Goal: Task Accomplishment & Management: Manage account settings

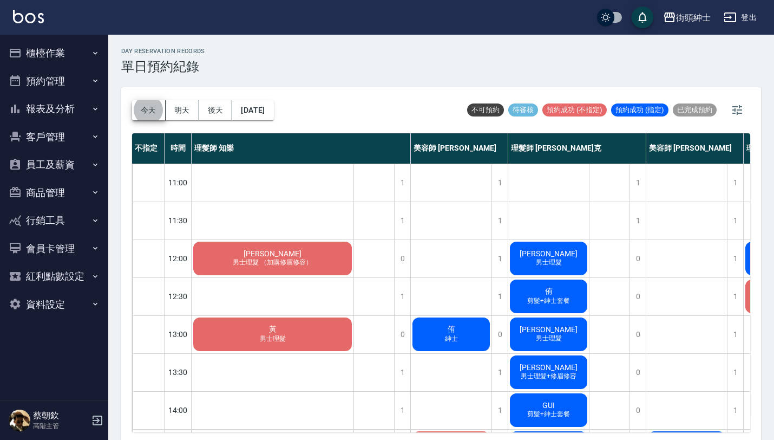
scroll to position [3, 0]
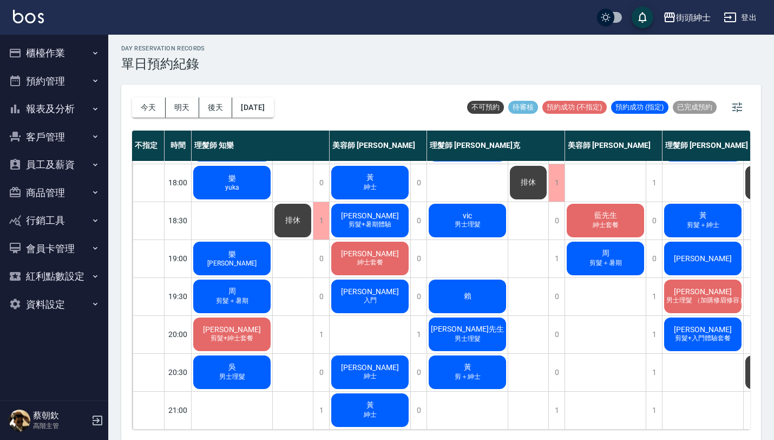
scroll to position [433, 0]
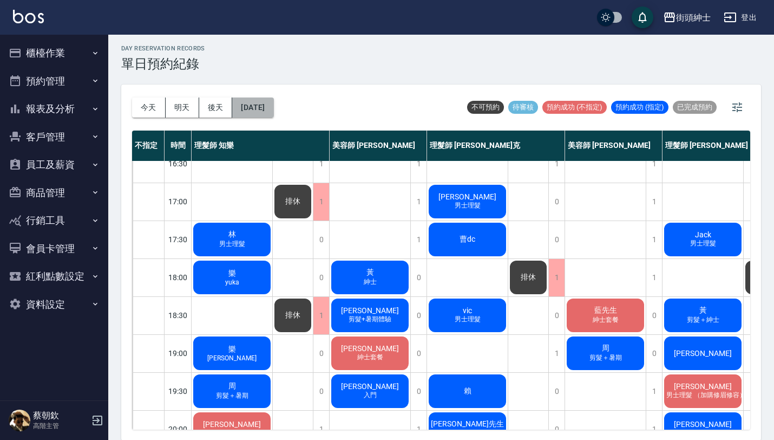
click at [273, 109] on button "[DATE]" at bounding box center [252, 107] width 41 height 20
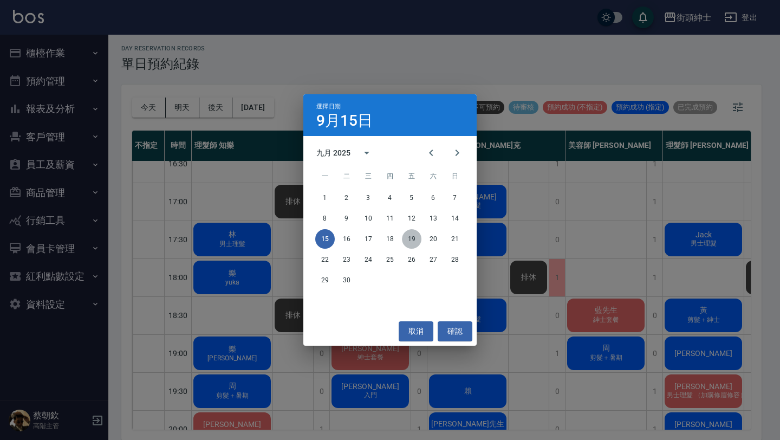
click at [411, 236] on button "19" at bounding box center [411, 238] width 19 height 19
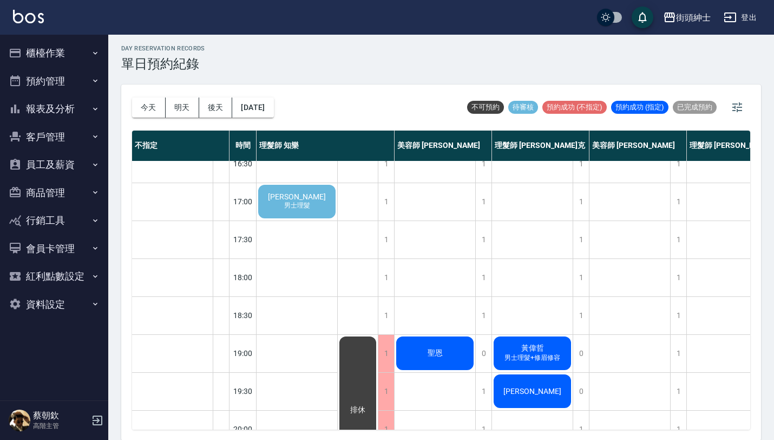
scroll to position [349, 0]
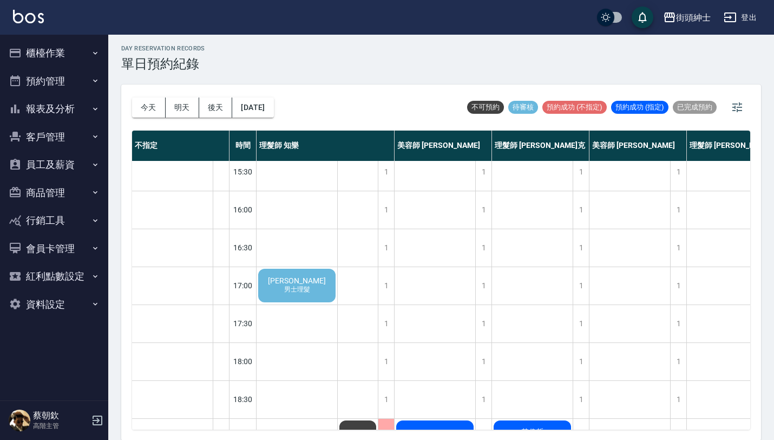
click at [307, 280] on span "[PERSON_NAME]" at bounding box center [297, 280] width 62 height 9
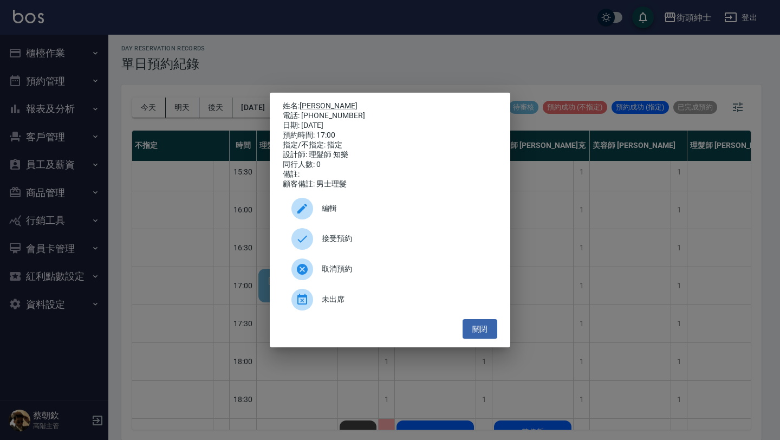
click at [381, 237] on div "接受預約" at bounding box center [390, 239] width 214 height 30
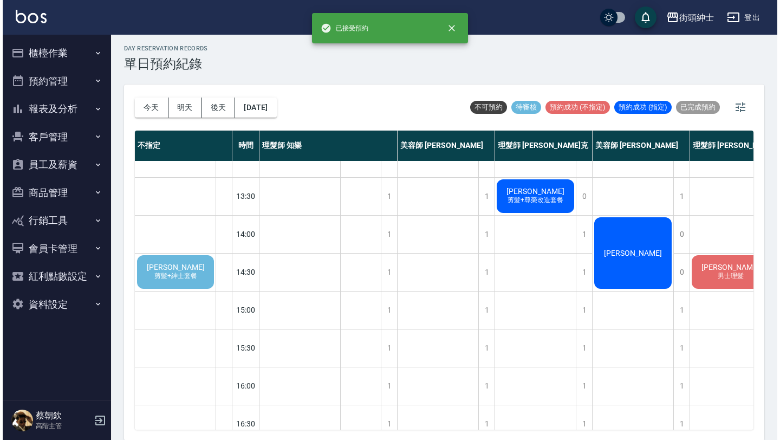
scroll to position [176, 1]
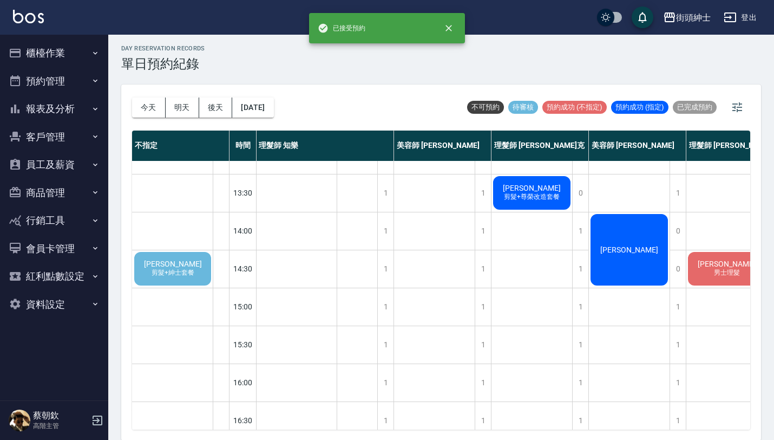
click at [171, 265] on span "[PERSON_NAME]" at bounding box center [173, 263] width 62 height 9
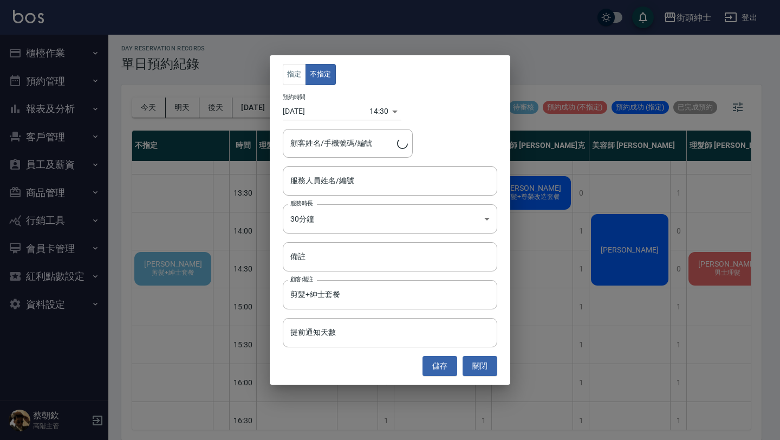
type input "[PERSON_NAME]/0983693506"
click at [375, 178] on input "服務人員姓名/編號" at bounding box center [389, 180] width 205 height 19
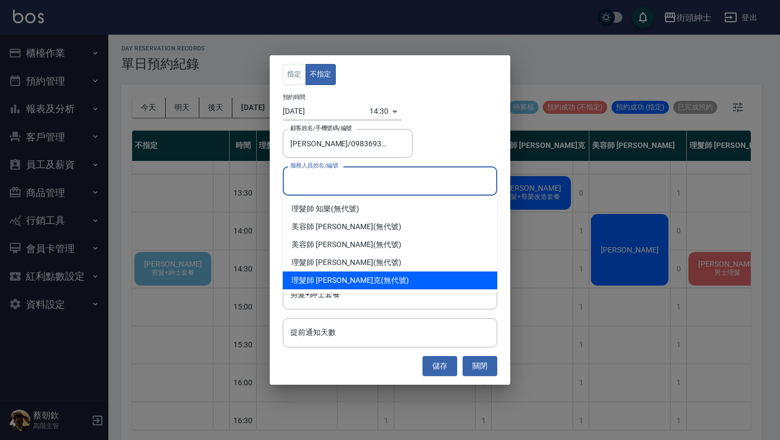
click at [345, 284] on div "理髮師 [PERSON_NAME]克 (無代號)" at bounding box center [390, 280] width 214 height 18
type input "理髮師 [PERSON_NAME]克(無代號)"
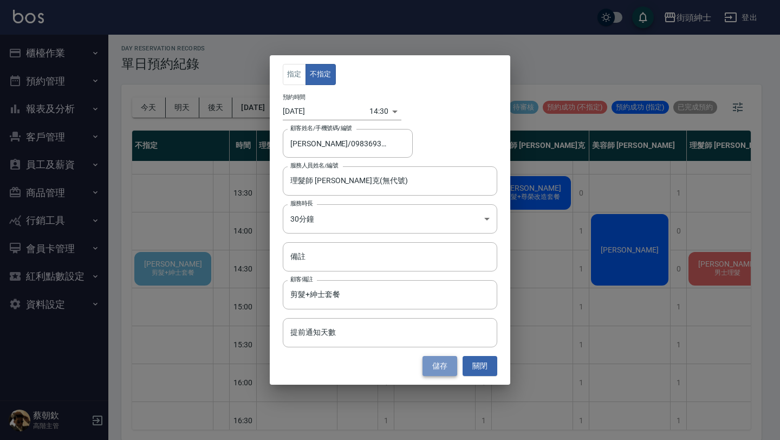
click at [444, 368] on button "儲存" at bounding box center [439, 366] width 35 height 20
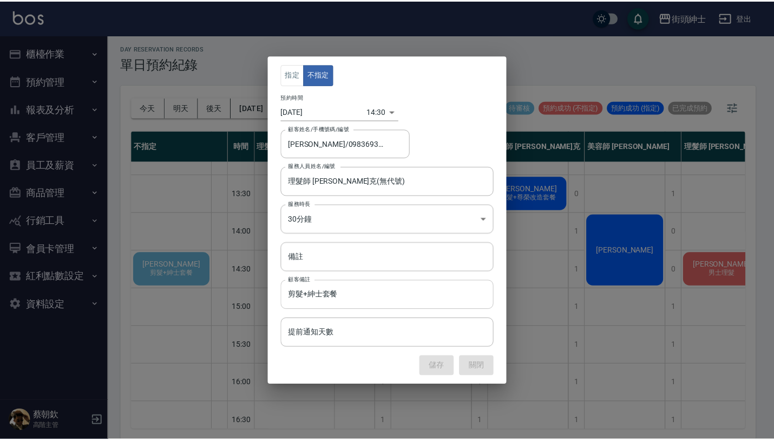
scroll to position [176, 0]
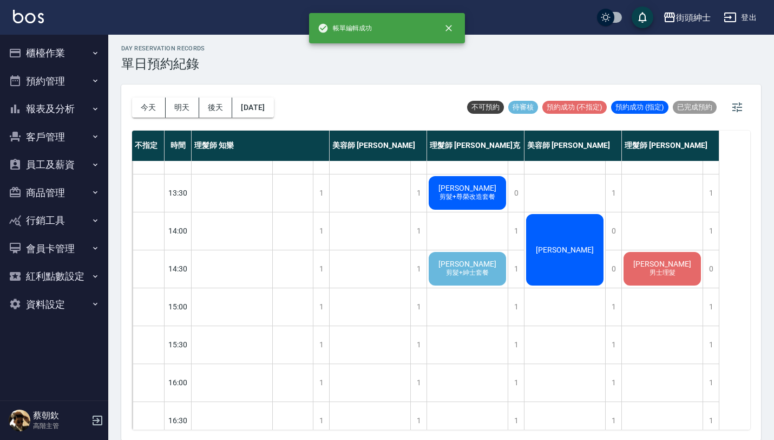
click at [483, 273] on span "剪髮+紳士套餐" at bounding box center [467, 272] width 47 height 9
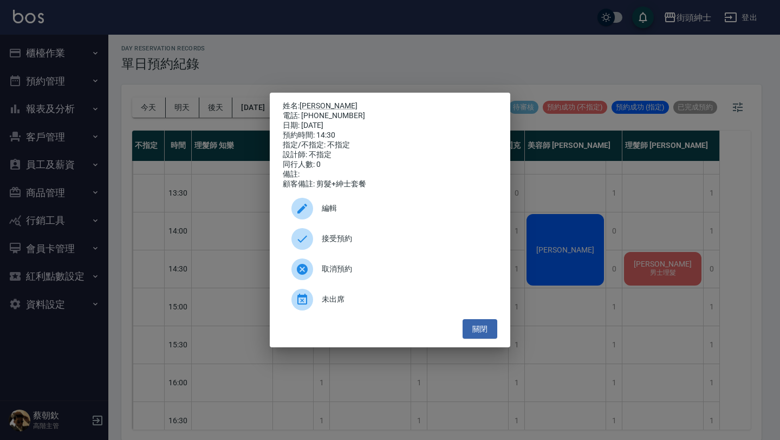
click at [373, 238] on span "接受預約" at bounding box center [405, 238] width 167 height 11
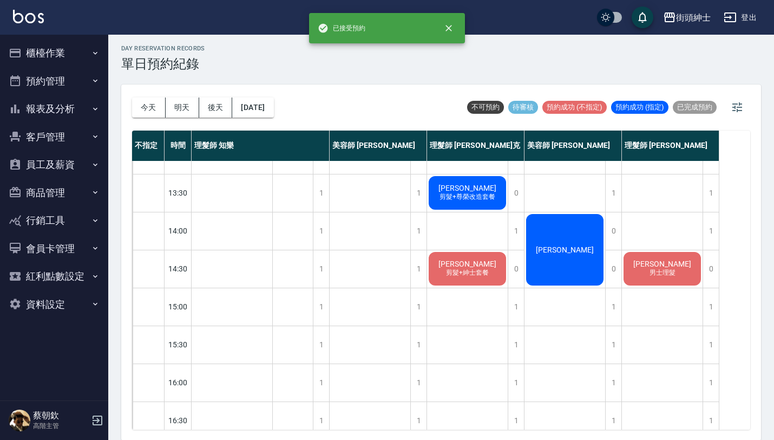
click at [462, 271] on span "剪髮+紳士套餐" at bounding box center [467, 272] width 47 height 9
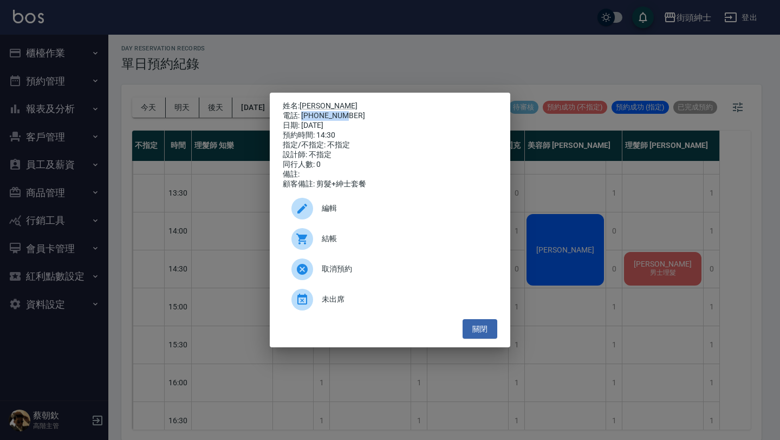
drag, startPoint x: 303, startPoint y: 113, endPoint x: 362, endPoint y: 113, distance: 59.0
click at [362, 113] on div "電話: [PHONE_NUMBER]" at bounding box center [390, 116] width 214 height 10
copy div "0983693506"
click at [178, 251] on div "姓名: [PERSON_NAME] 電話: [PHONE_NUMBER] 日期: [DATE] 預約時間: 14:30 指定/不指定: 不指定 設計師: 不指…" at bounding box center [390, 220] width 780 height 440
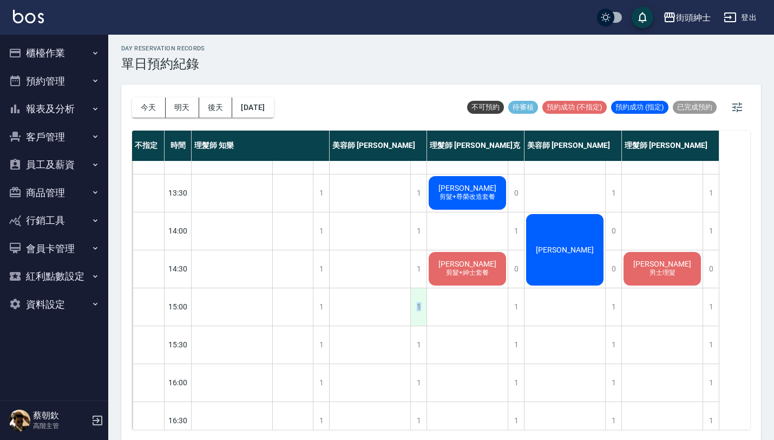
click at [418, 309] on div "1" at bounding box center [418, 306] width 16 height 37
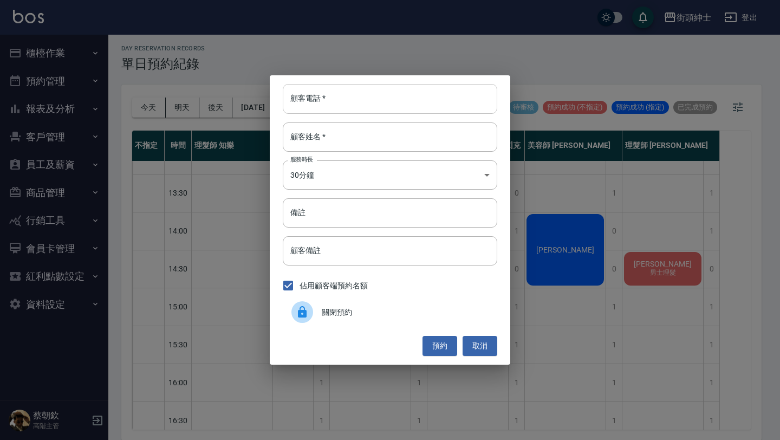
click at [410, 106] on input "顧客電話   *" at bounding box center [390, 98] width 214 height 29
paste input "0983693506"
type input "0983693506"
click at [406, 125] on input "顧客姓名   *" at bounding box center [390, 136] width 214 height 29
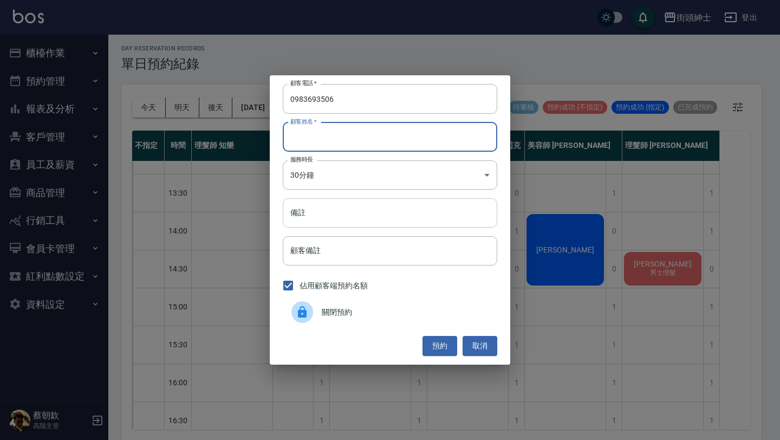
click at [364, 220] on input "備註" at bounding box center [390, 212] width 214 height 29
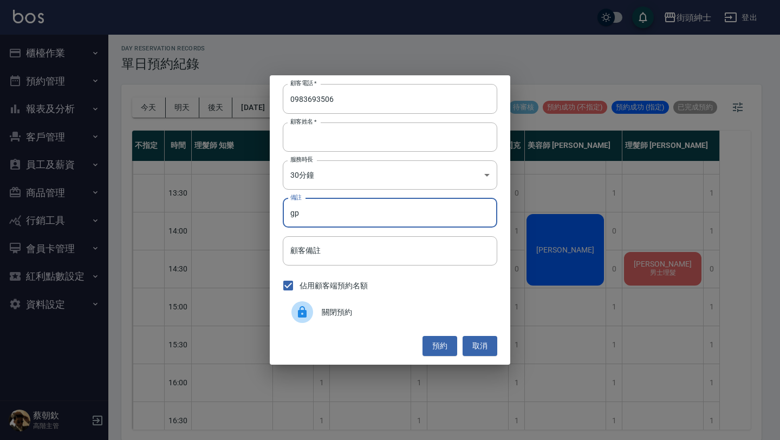
type input "g"
type input "紳士"
click at [435, 341] on button "預約" at bounding box center [439, 346] width 35 height 20
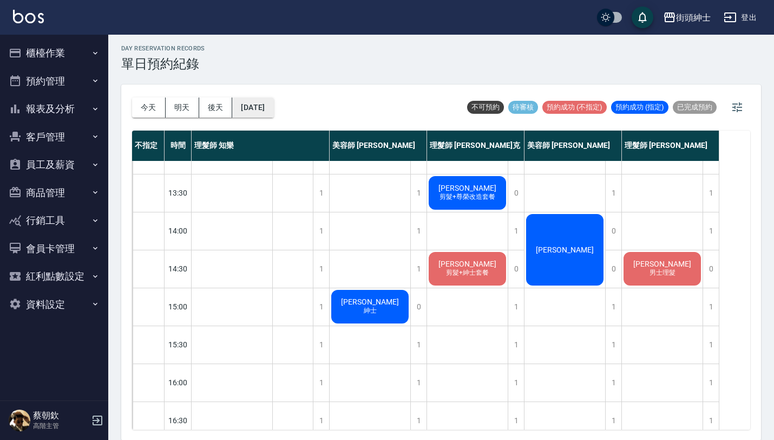
click at [252, 107] on button "[DATE]" at bounding box center [252, 107] width 41 height 20
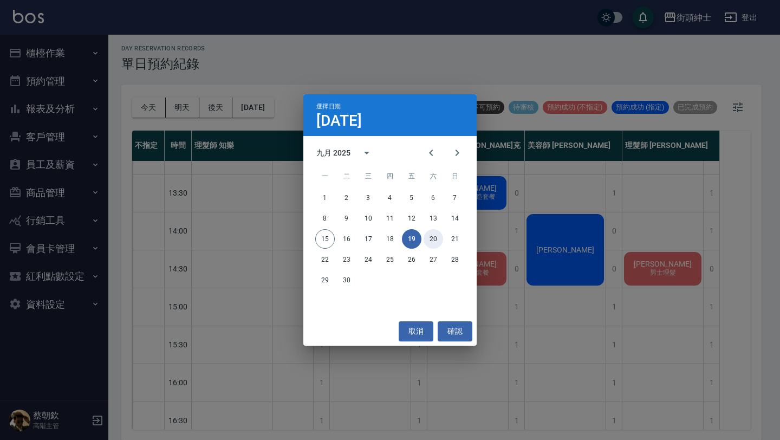
click at [431, 237] on button "20" at bounding box center [432, 238] width 19 height 19
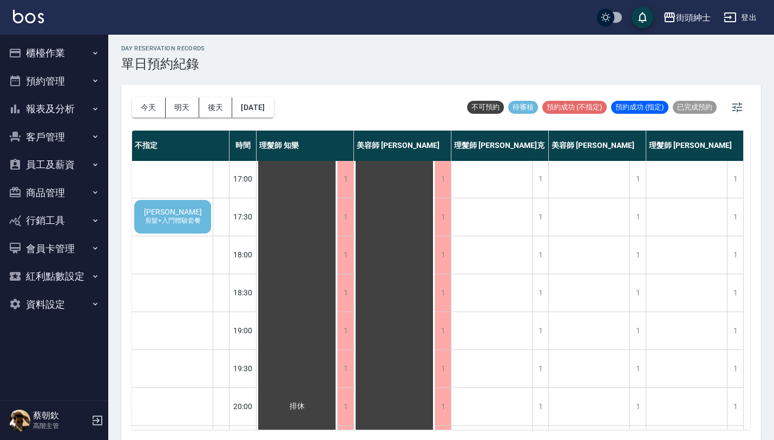
scroll to position [455, 0]
click at [179, 223] on span "剪髮+入門體驗套餐" at bounding box center [173, 221] width 60 height 9
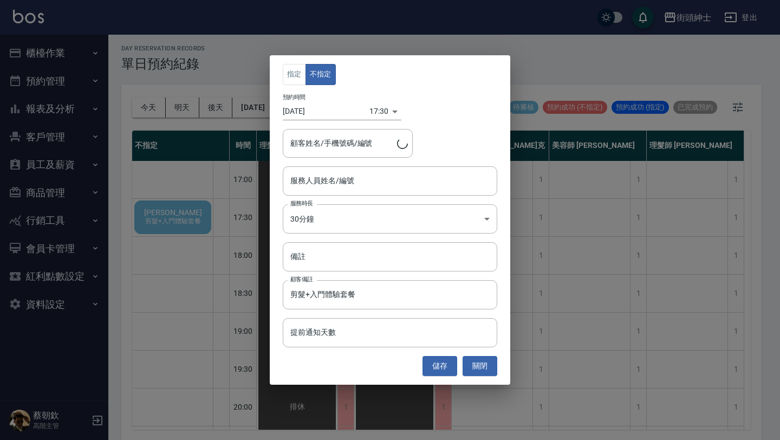
type input "[PERSON_NAME]/0966953568"
click at [404, 173] on input "服務人員姓名/編號" at bounding box center [389, 180] width 205 height 19
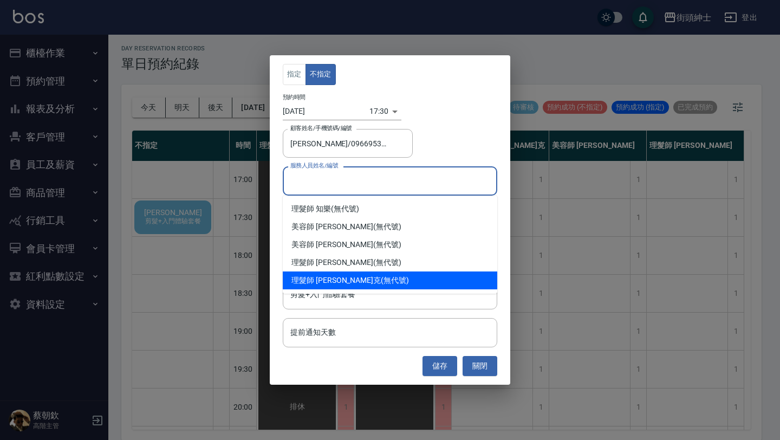
click at [366, 271] on div "理髮師 [PERSON_NAME]克 (無代號)" at bounding box center [390, 280] width 214 height 18
type input "理髮師 [PERSON_NAME]克(無代號)"
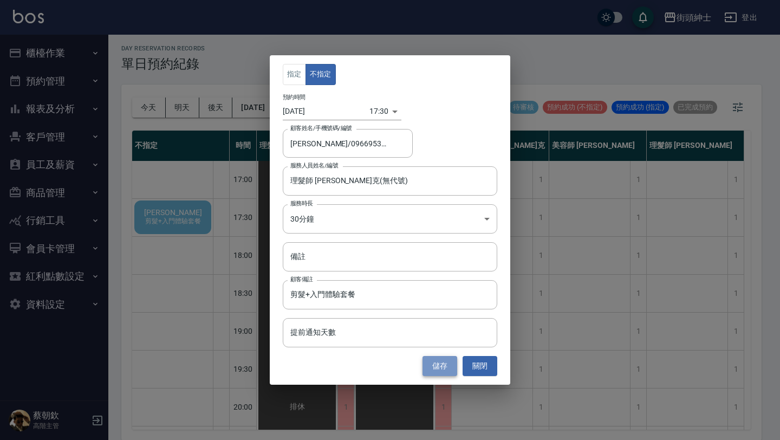
click at [440, 368] on button "儲存" at bounding box center [439, 366] width 35 height 20
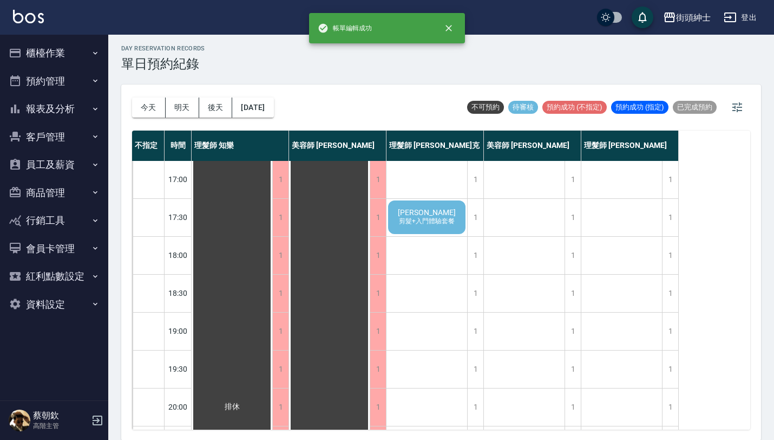
click at [455, 225] on span "剪髮+入門體驗套餐" at bounding box center [427, 221] width 60 height 9
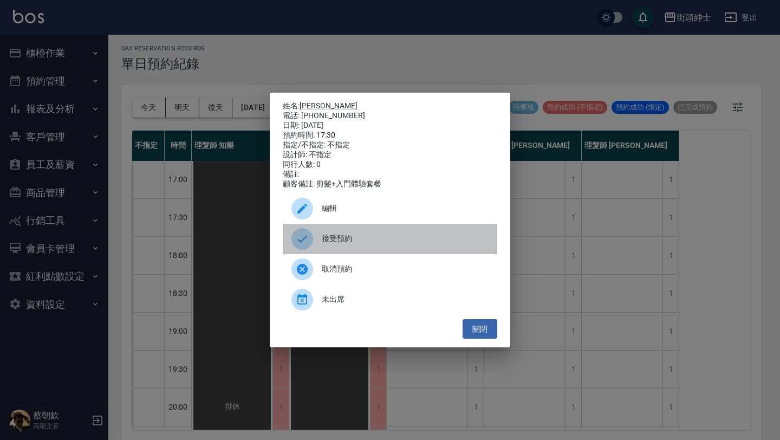
click at [346, 242] on span "接受預約" at bounding box center [405, 238] width 167 height 11
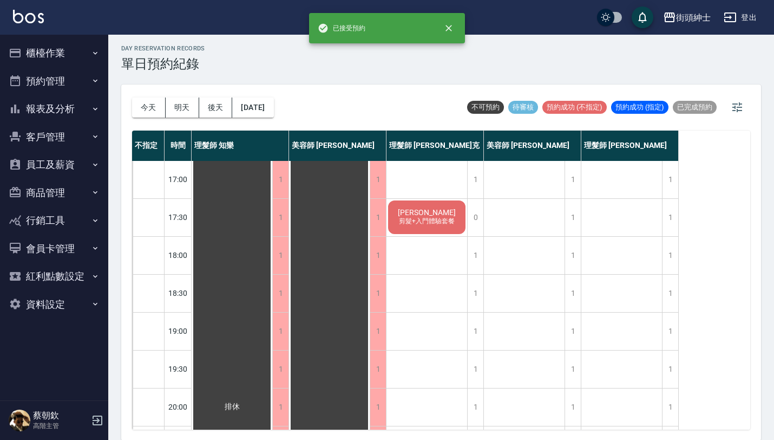
click at [422, 208] on span "[PERSON_NAME]" at bounding box center [427, 212] width 62 height 9
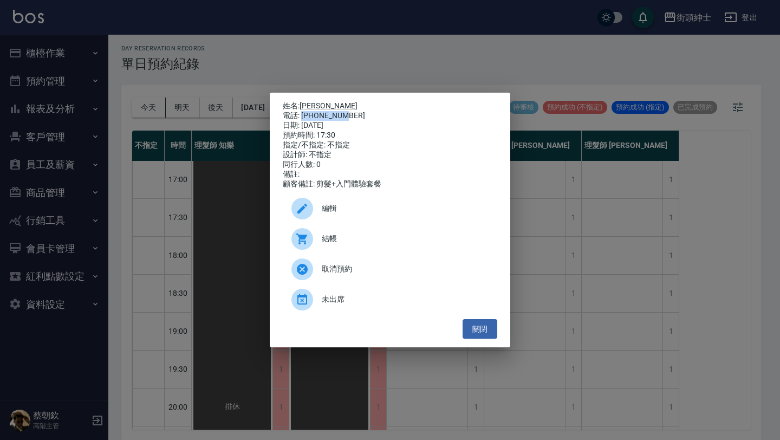
drag, startPoint x: 302, startPoint y: 112, endPoint x: 346, endPoint y: 113, distance: 45.0
click at [345, 113] on div "電話: [PHONE_NUMBER]" at bounding box center [390, 116] width 214 height 10
copy div "0966953568"
click at [482, 339] on button "關閉" at bounding box center [479, 329] width 35 height 20
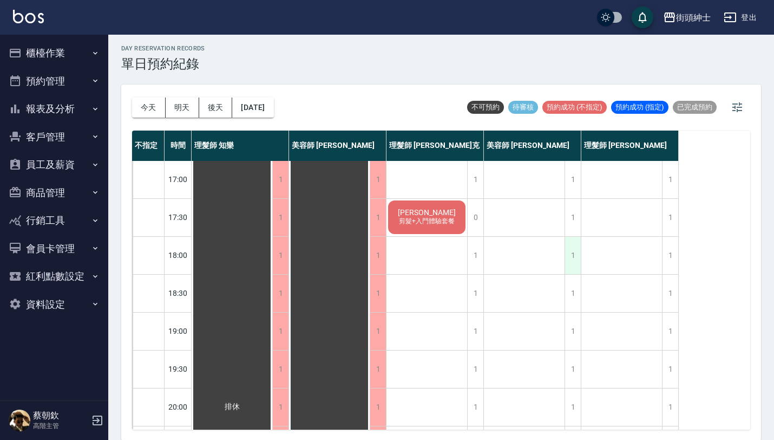
click at [574, 260] on div "1" at bounding box center [573, 255] width 16 height 37
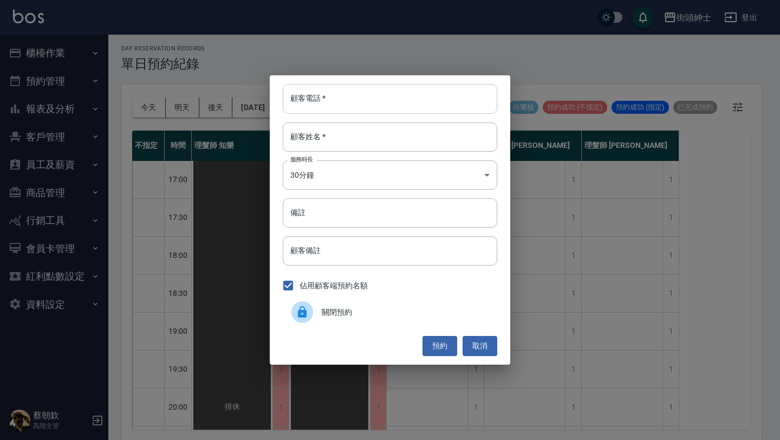
click at [409, 112] on input "顧客電話   *" at bounding box center [390, 98] width 214 height 29
paste input "0966953568"
type input "0966953568"
click at [391, 146] on input "顧客姓名   *" at bounding box center [390, 136] width 214 height 29
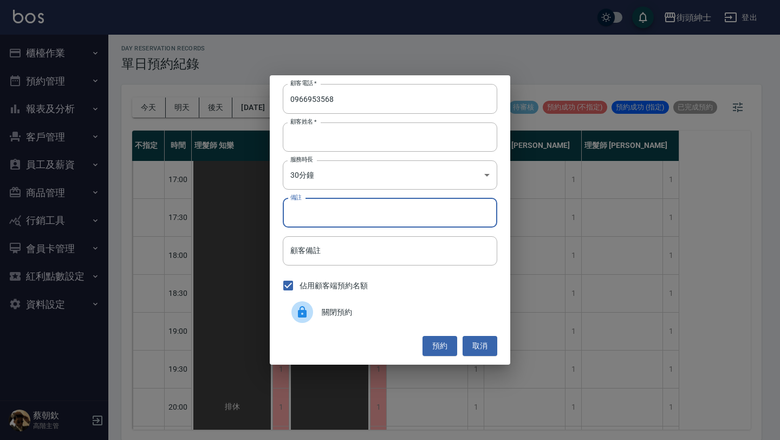
click at [366, 211] on input "備註" at bounding box center [390, 212] width 214 height 29
type input "入門"
click at [443, 339] on button "預約" at bounding box center [439, 346] width 35 height 20
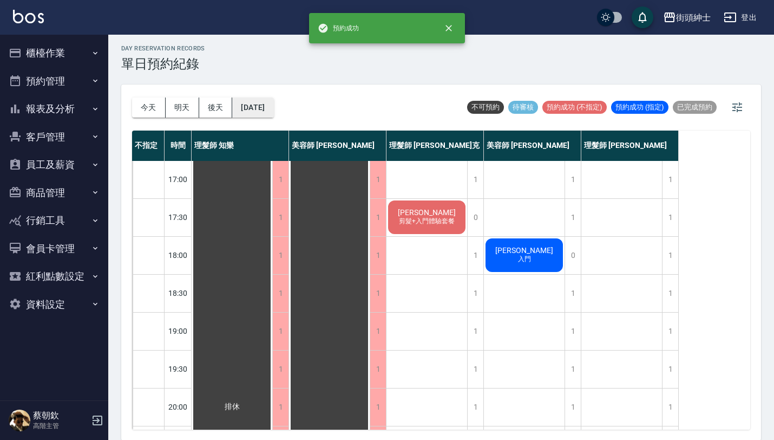
click at [273, 109] on button "[DATE]" at bounding box center [252, 107] width 41 height 20
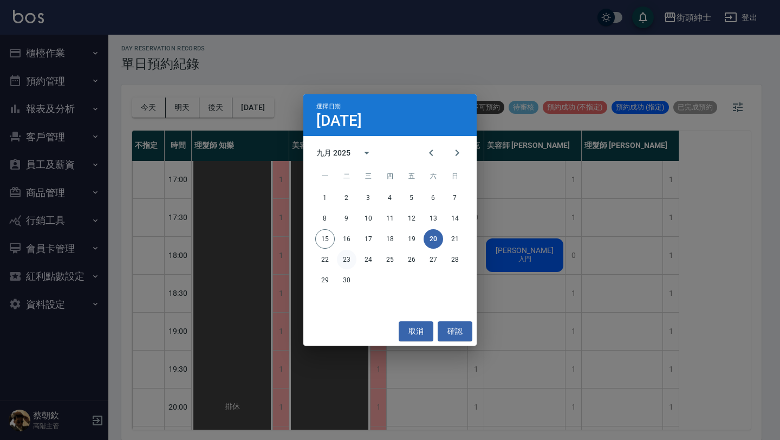
click at [346, 256] on button "23" at bounding box center [346, 259] width 19 height 19
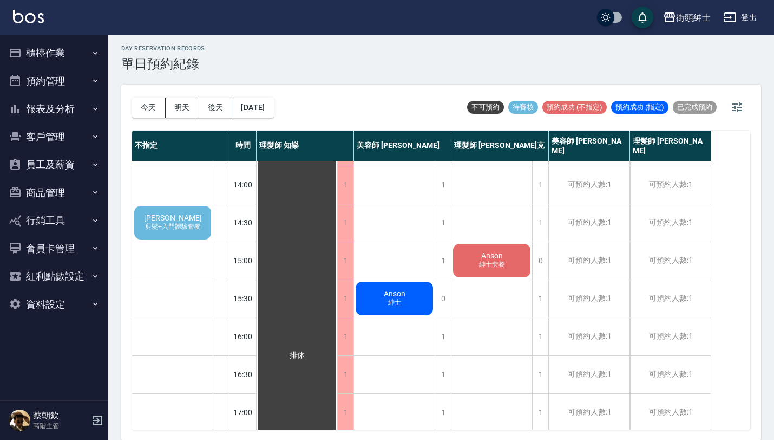
scroll to position [216, 0]
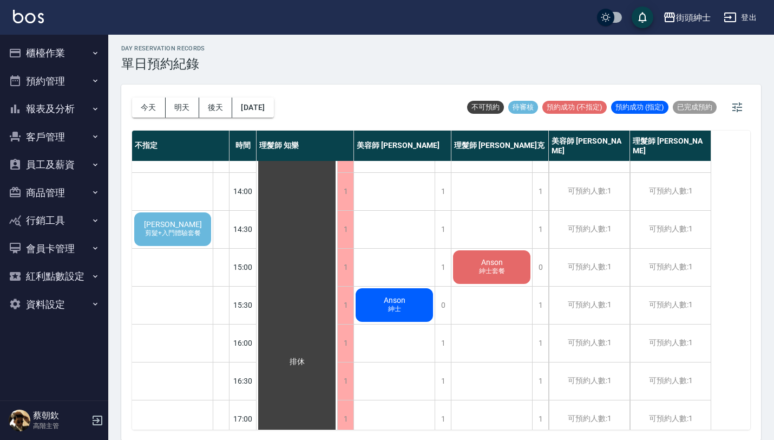
click at [167, 224] on span "[PERSON_NAME]" at bounding box center [173, 224] width 62 height 9
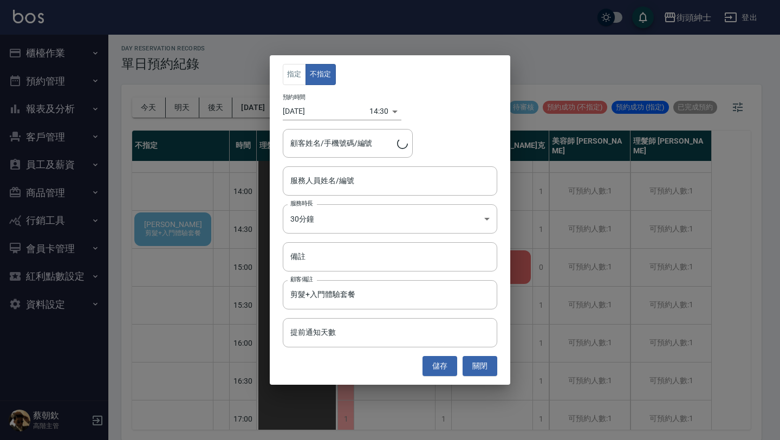
type input "[PERSON_NAME]/0903600419"
click at [411, 178] on input "服務人員姓名/編號" at bounding box center [389, 180] width 205 height 19
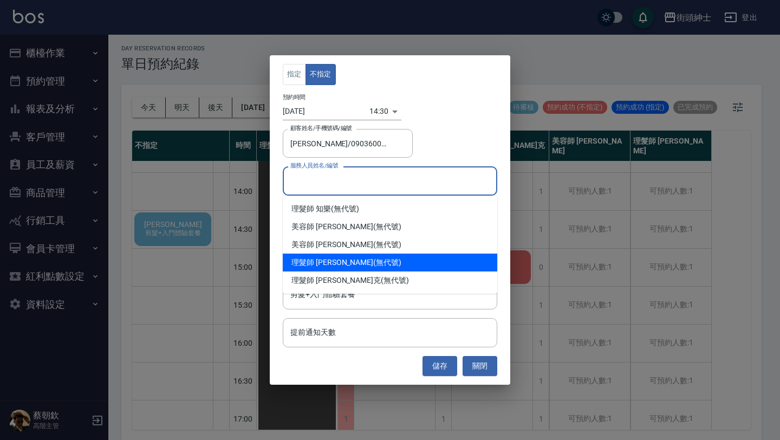
click at [394, 267] on div "理髮師 [PERSON_NAME] (無代號)" at bounding box center [390, 262] width 214 height 18
type input "理髮師 [PERSON_NAME](無代號)"
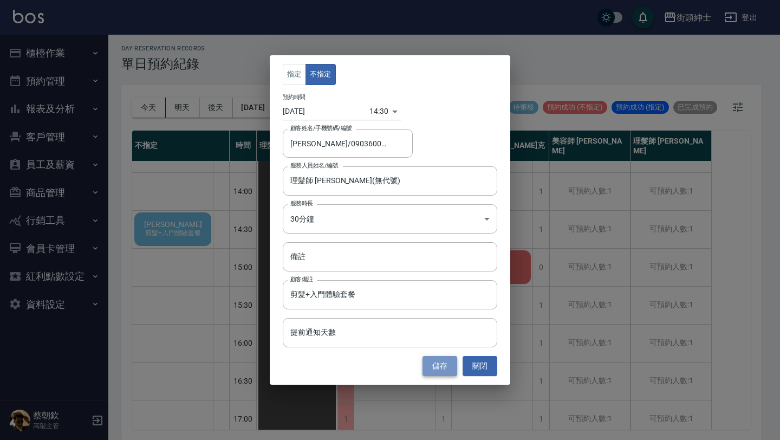
click at [441, 364] on button "儲存" at bounding box center [439, 366] width 35 height 20
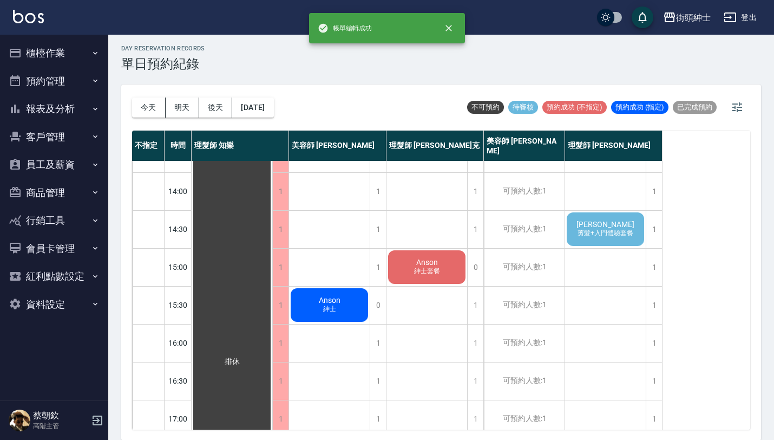
click at [614, 222] on span "[PERSON_NAME]" at bounding box center [605, 224] width 62 height 9
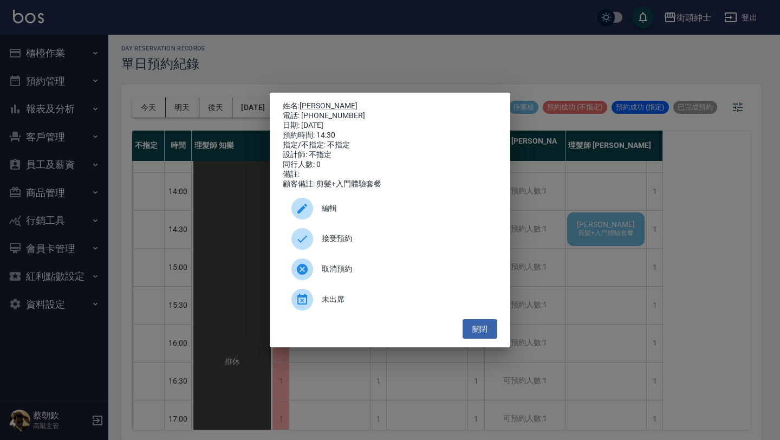
click at [374, 243] on span "接受預約" at bounding box center [405, 238] width 167 height 11
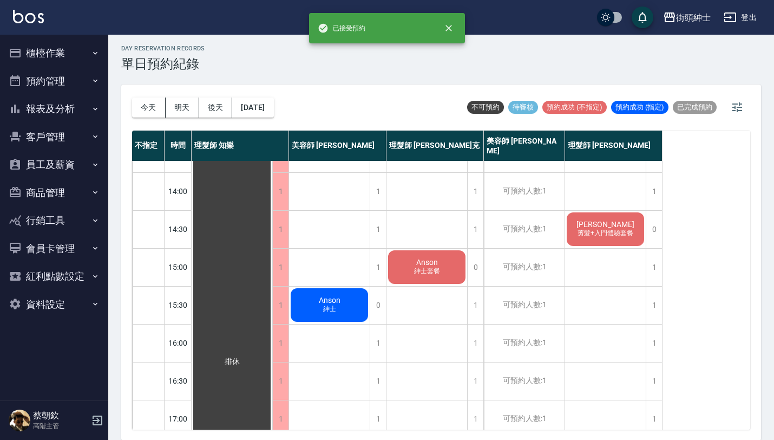
click at [597, 227] on span "[PERSON_NAME]" at bounding box center [605, 224] width 62 height 9
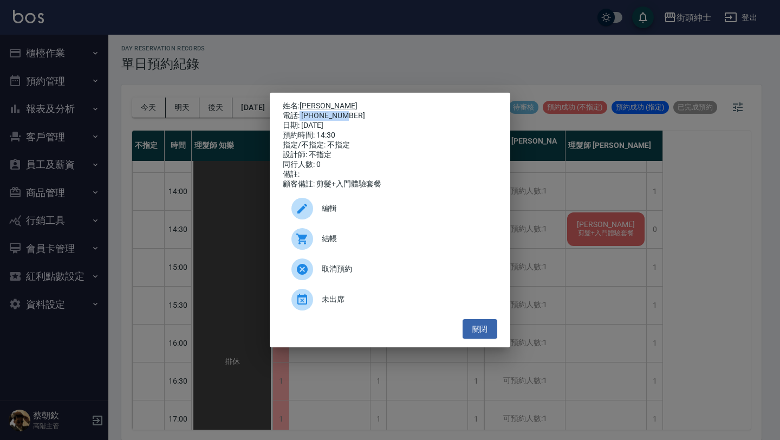
drag, startPoint x: 300, startPoint y: 112, endPoint x: 354, endPoint y: 112, distance: 53.6
click at [354, 112] on div "電話: [PHONE_NUMBER]" at bounding box center [390, 116] width 214 height 10
copy div "0903600419"
click at [201, 210] on div "姓名: [PERSON_NAME]勳 電話: [PHONE_NUMBER] 日期: [DATE] 預約時間: 14:30 指定/不指定: 不指定 設計師: 不…" at bounding box center [390, 220] width 780 height 440
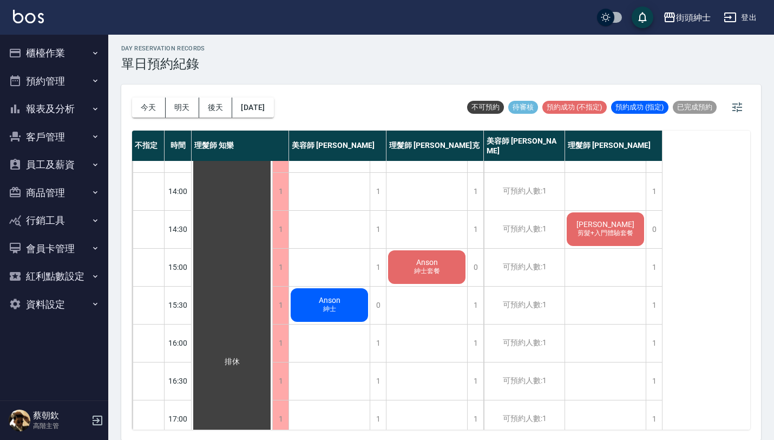
click at [368, 250] on div "Anson 紳士" at bounding box center [329, 343] width 81 height 796
click at [379, 254] on div "1" at bounding box center [378, 266] width 16 height 37
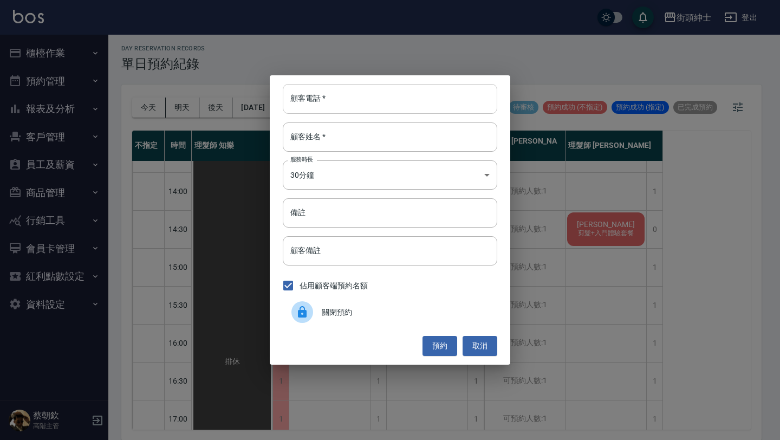
click at [403, 96] on input "顧客電話   *" at bounding box center [390, 98] width 214 height 29
paste input "0903600419"
click at [290, 99] on input "0903600419" at bounding box center [390, 98] width 214 height 29
type input "0903600419"
click at [316, 123] on div "顧客姓名   * 顧客姓名   *" at bounding box center [390, 136] width 214 height 29
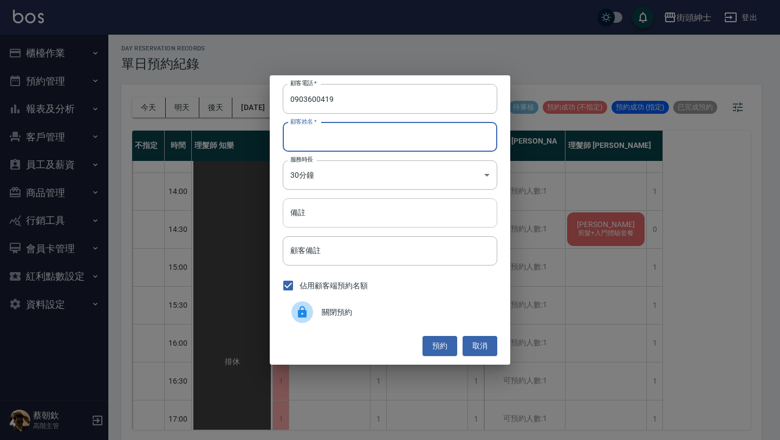
click at [329, 214] on input "備註" at bounding box center [390, 212] width 214 height 29
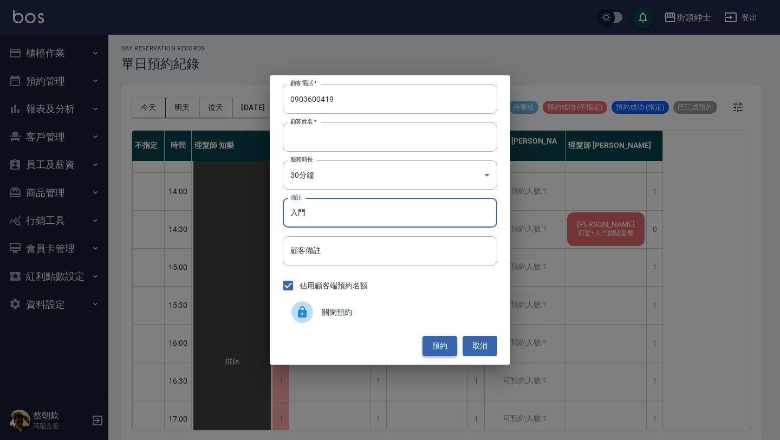
type input "入門"
click at [439, 350] on button "預約" at bounding box center [439, 346] width 35 height 20
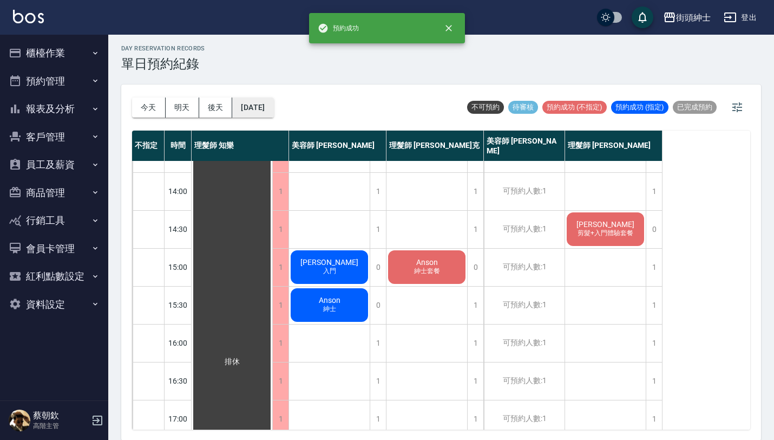
click at [273, 108] on button "[DATE]" at bounding box center [252, 107] width 41 height 20
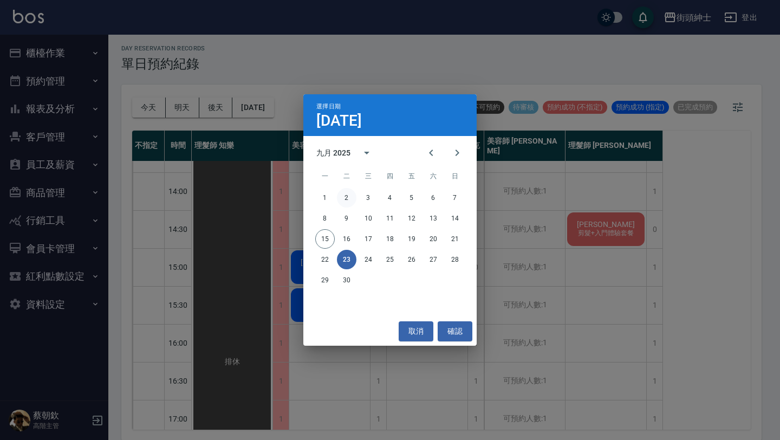
click at [345, 197] on button "2" at bounding box center [346, 197] width 19 height 19
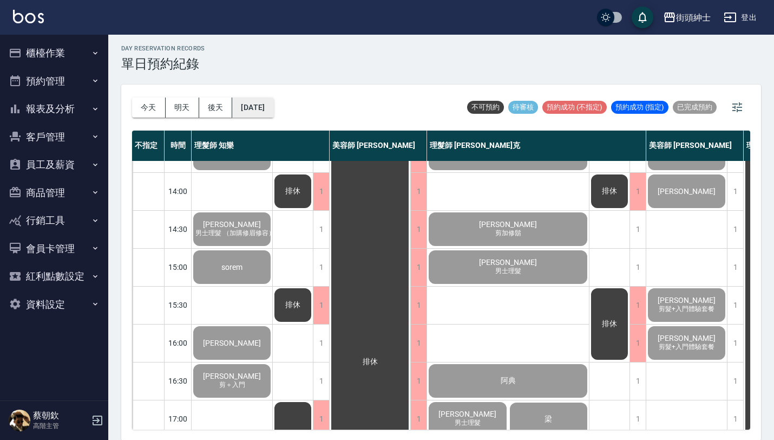
click at [266, 102] on button "[DATE]" at bounding box center [252, 107] width 41 height 20
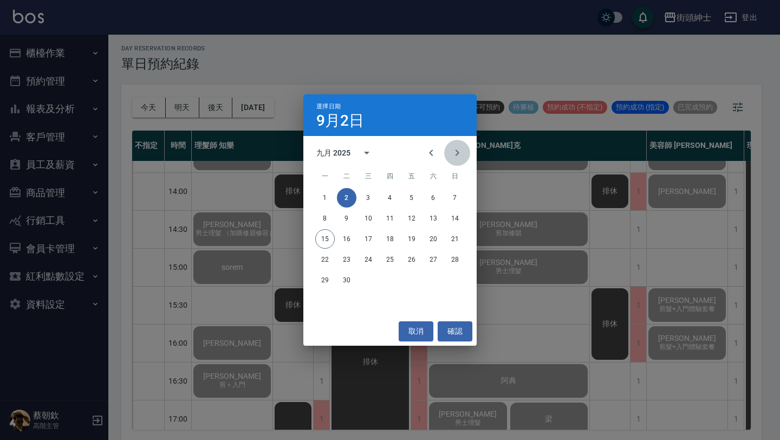
click at [461, 151] on icon "Next month" at bounding box center [456, 152] width 13 height 13
click at [388, 197] on button "2" at bounding box center [389, 197] width 19 height 19
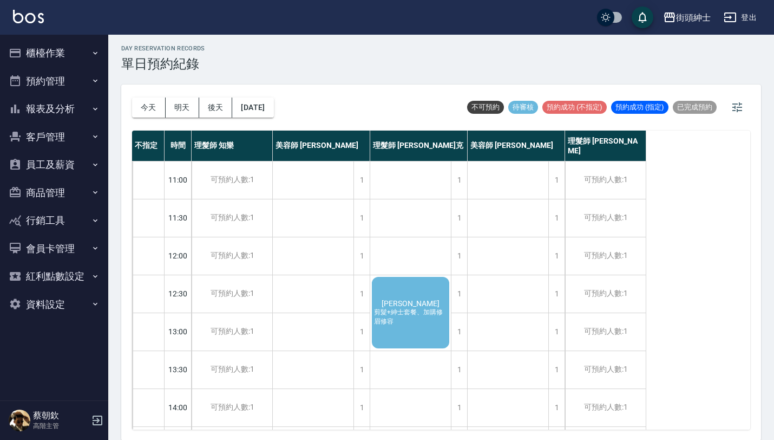
click at [408, 323] on span "剪髮+紳士套餐、加購修眉修容" at bounding box center [410, 316] width 77 height 18
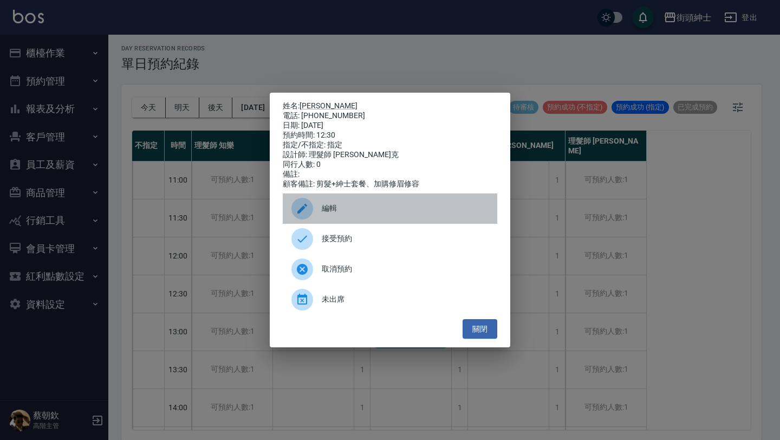
click at [401, 212] on span "編輯" at bounding box center [405, 207] width 167 height 11
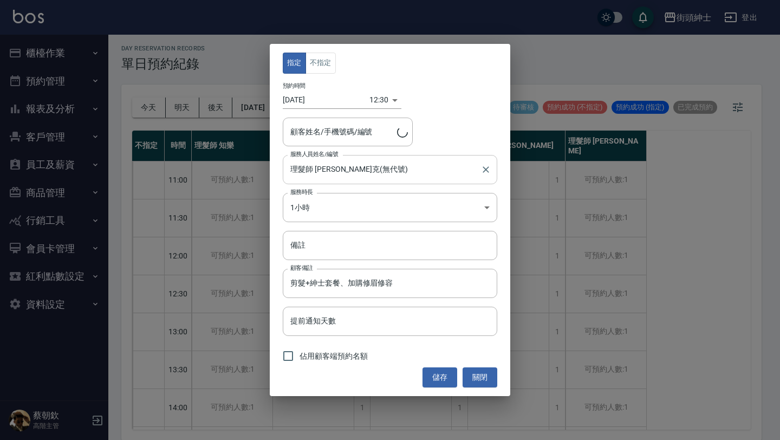
type input "[PERSON_NAME]/0975116352"
click at [342, 209] on body "街頭紳士 登出 櫃檯作業 打帳單 帳單列表 掛單列表 座位開單 營業儀表板 現金收支登錄 高階收支登錄 材料自購登錄 每日結帳 排班表 現場電腦打卡 掃碼打卡…" at bounding box center [390, 218] width 780 height 443
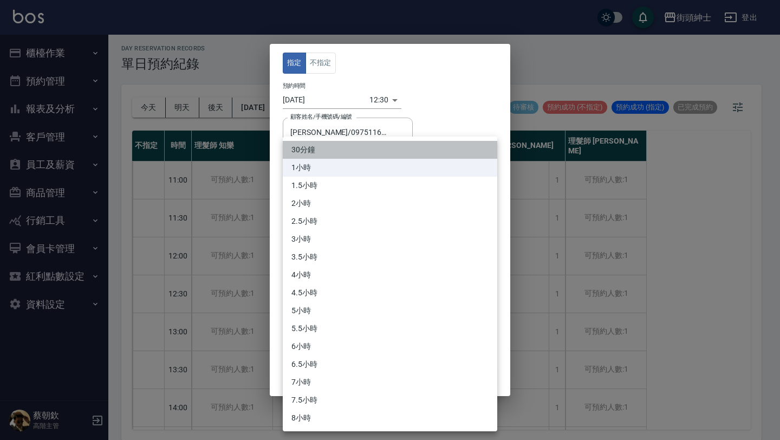
click at [346, 147] on li "30分鐘" at bounding box center [390, 150] width 214 height 18
type input "1"
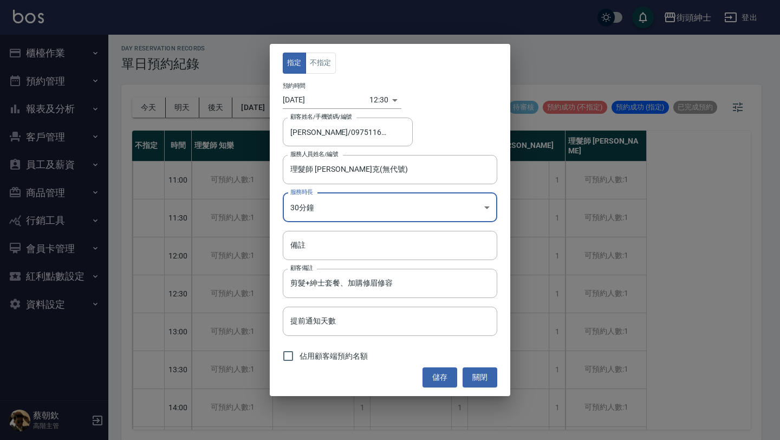
click at [361, 358] on span "佔用顧客端預約名額" at bounding box center [333, 355] width 68 height 11
click at [299, 358] on input "佔用顧客端預約名額" at bounding box center [288, 355] width 23 height 23
checkbox input "true"
click at [448, 374] on button "儲存" at bounding box center [439, 377] width 35 height 20
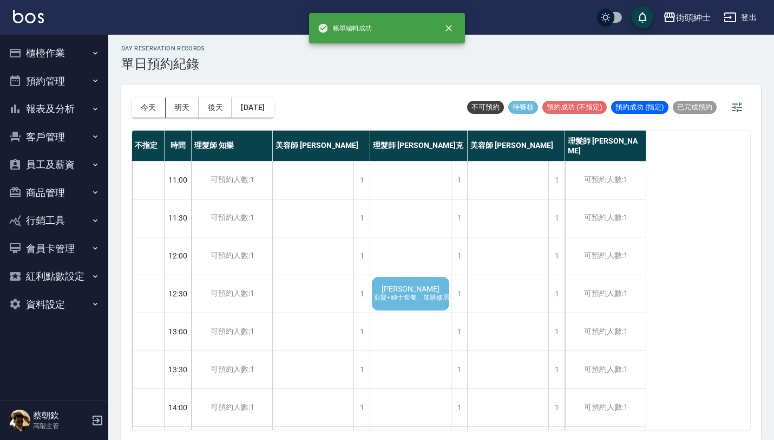
click at [428, 298] on span "剪髮+紳士套餐、加購修眉修容" at bounding box center [417, 297] width 93 height 9
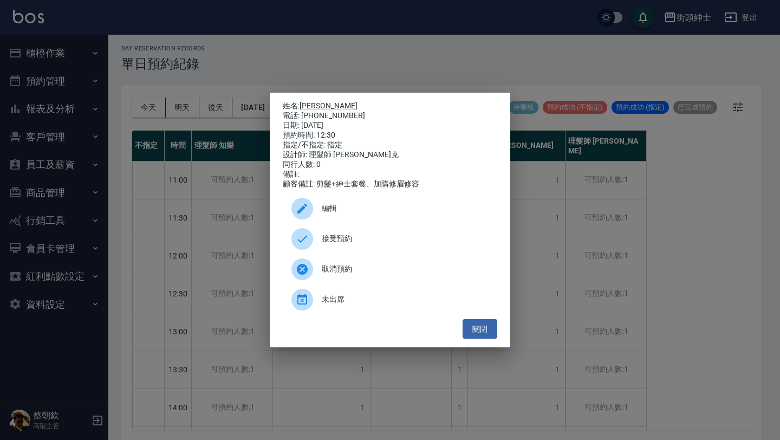
click at [366, 242] on span "接受預約" at bounding box center [405, 238] width 167 height 11
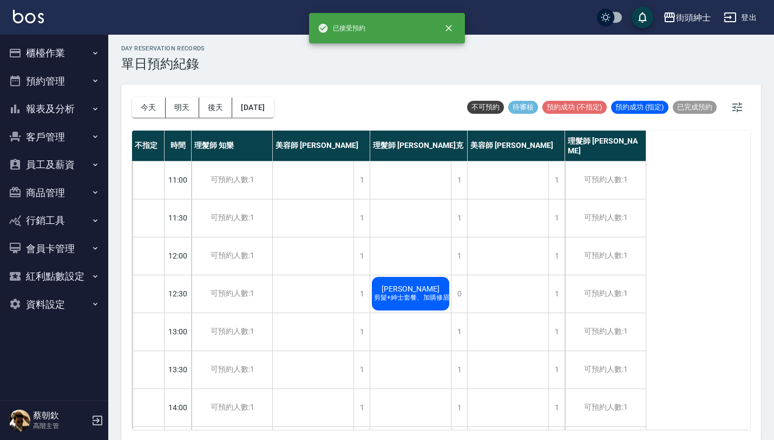
click at [404, 291] on span "[PERSON_NAME]" at bounding box center [410, 288] width 62 height 9
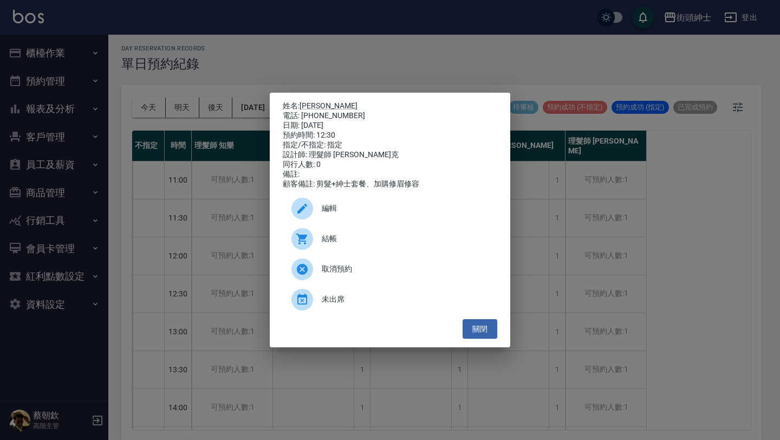
click at [374, 212] on span "編輯" at bounding box center [405, 207] width 167 height 11
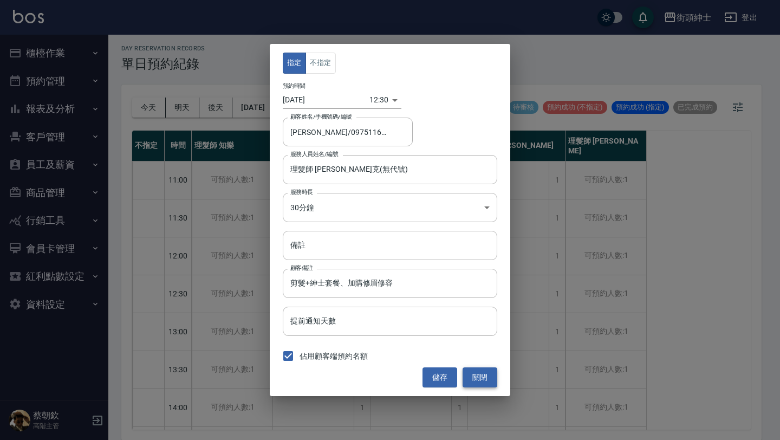
click at [479, 379] on button "關閉" at bounding box center [479, 377] width 35 height 20
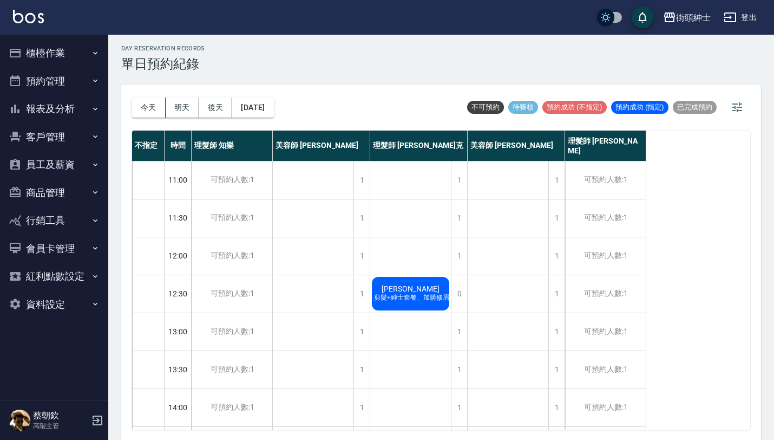
click at [437, 292] on div "[PERSON_NAME] 剪髮+紳士套餐、加購修眉修容" at bounding box center [410, 293] width 81 height 37
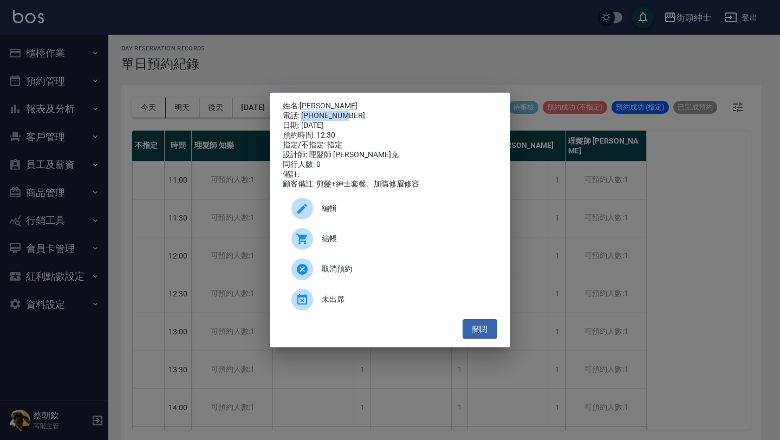
drag, startPoint x: 302, startPoint y: 114, endPoint x: 363, endPoint y: 114, distance: 60.6
click at [363, 114] on div "電話: [PHONE_NUMBER]" at bounding box center [390, 116] width 214 height 10
copy div "0975116352"
click at [185, 267] on div "姓名: [PERSON_NAME] 電話: [PHONE_NUMBER] 日期: [DATE] 預約時間: 12:30 指定/不指定: 指定 設計師: 理髮師…" at bounding box center [390, 220] width 780 height 440
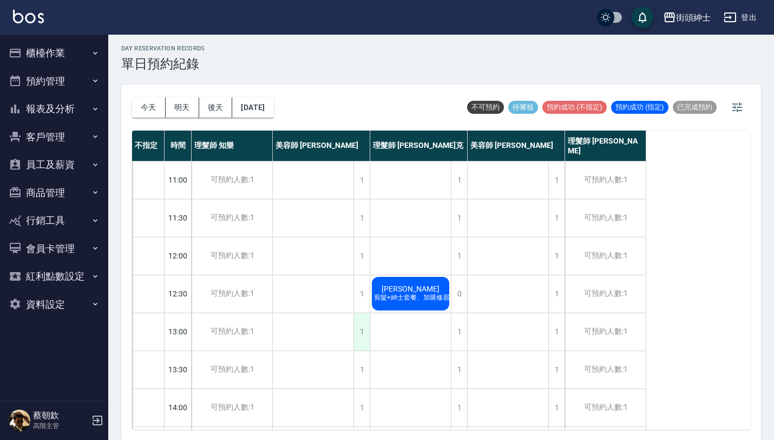
click at [362, 335] on div "1" at bounding box center [362, 331] width 16 height 37
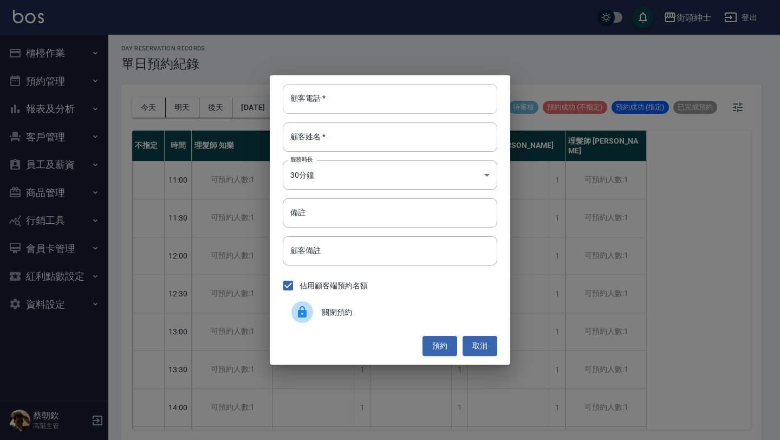
click at [376, 100] on input "顧客電話   *" at bounding box center [390, 98] width 214 height 29
paste input "0975116352"
type input "0975116352"
click at [369, 138] on input "顧客姓名   *" at bounding box center [390, 136] width 214 height 29
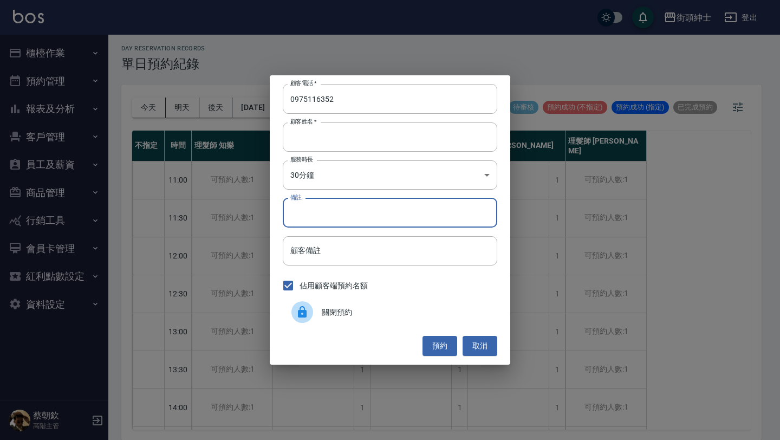
click at [358, 212] on input "備註" at bounding box center [390, 212] width 214 height 29
type input "紳士加修容"
click at [439, 345] on button "預約" at bounding box center [439, 346] width 35 height 20
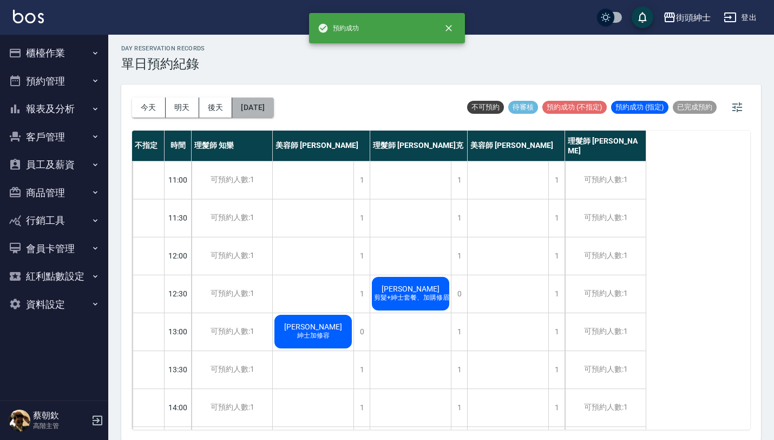
click at [272, 106] on button "[DATE]" at bounding box center [252, 107] width 41 height 20
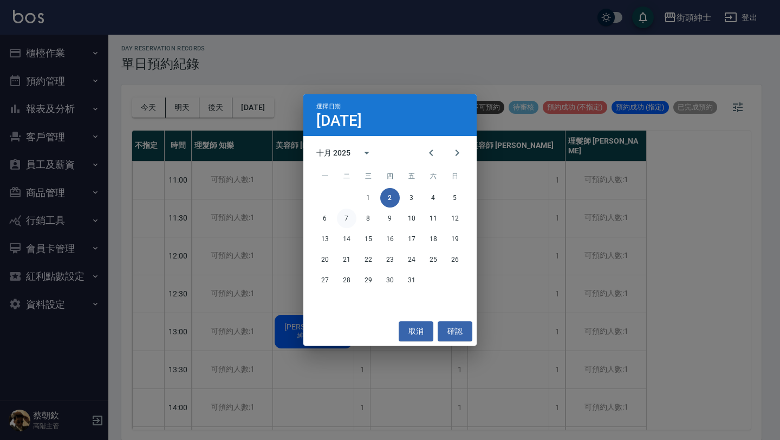
click at [345, 217] on button "7" at bounding box center [346, 217] width 19 height 19
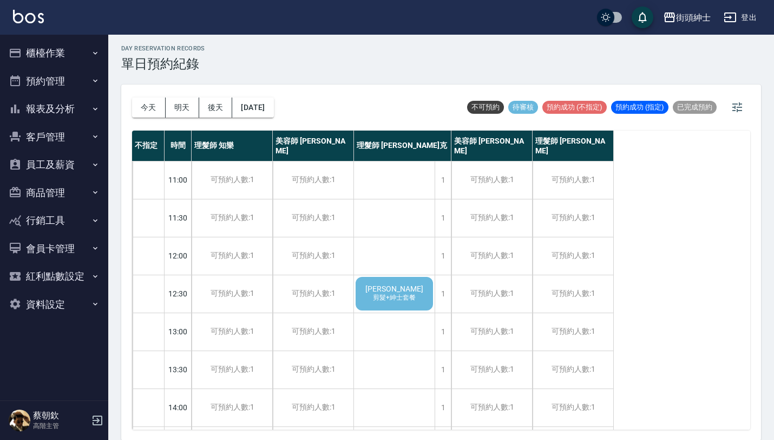
click at [392, 297] on span "剪髮+紳士套餐" at bounding box center [394, 297] width 47 height 9
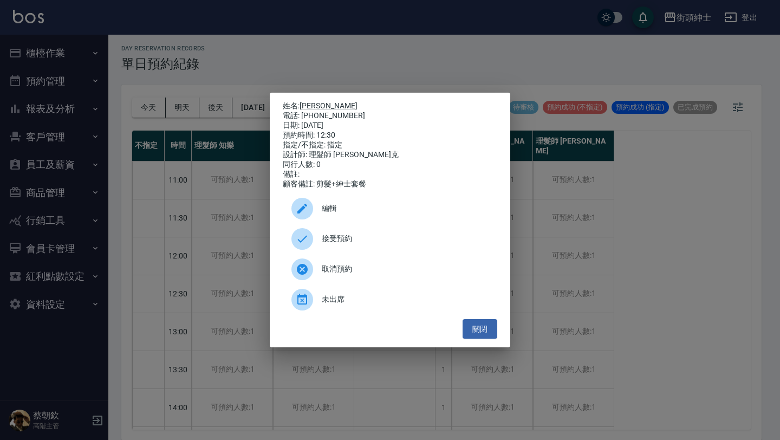
click at [402, 241] on span "接受預約" at bounding box center [405, 238] width 167 height 11
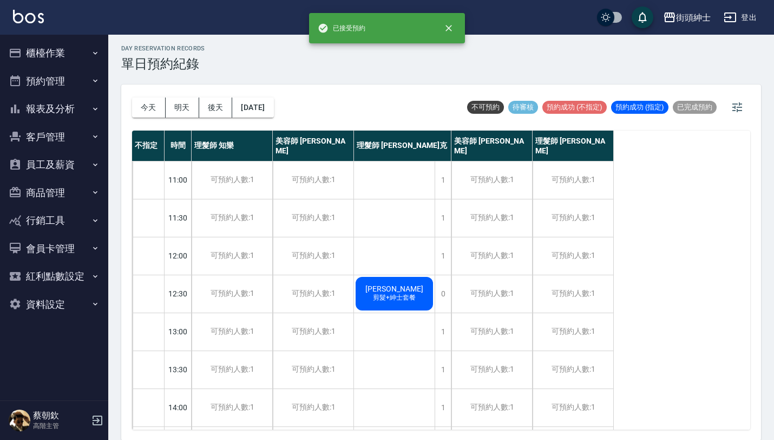
click at [405, 288] on div "[PERSON_NAME] 剪髮+紳士套餐" at bounding box center [394, 293] width 81 height 37
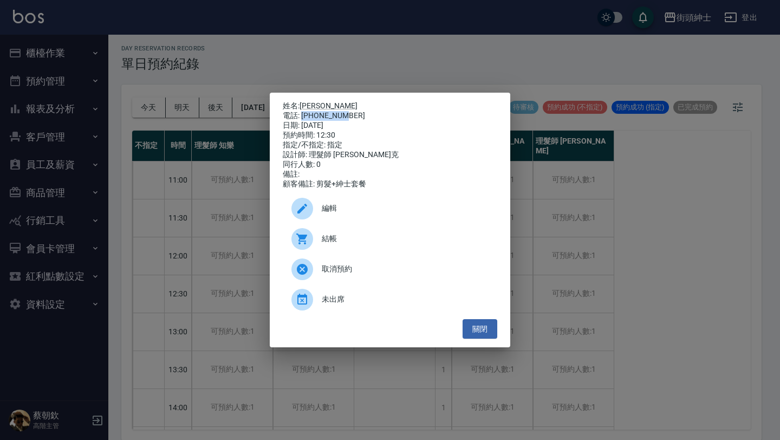
drag, startPoint x: 302, startPoint y: 112, endPoint x: 370, endPoint y: 112, distance: 68.2
click at [370, 112] on div "電話: [PHONE_NUMBER]" at bounding box center [390, 116] width 214 height 10
copy div "0937205971"
click at [213, 208] on div "姓名: [PERSON_NAME] 電話: [PHONE_NUMBER] 日期: [DATE] 預約時間: 12:30 指定/不指定: 指定 設計師: 理髮師…" at bounding box center [390, 220] width 780 height 440
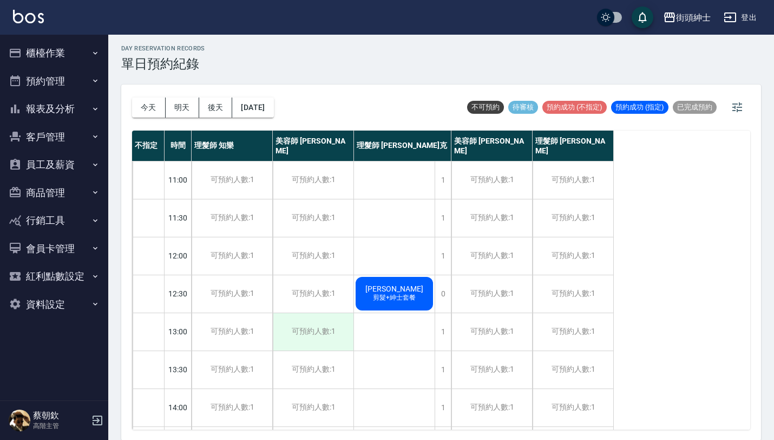
click at [312, 325] on div "可預約人數:1" at bounding box center [313, 331] width 81 height 37
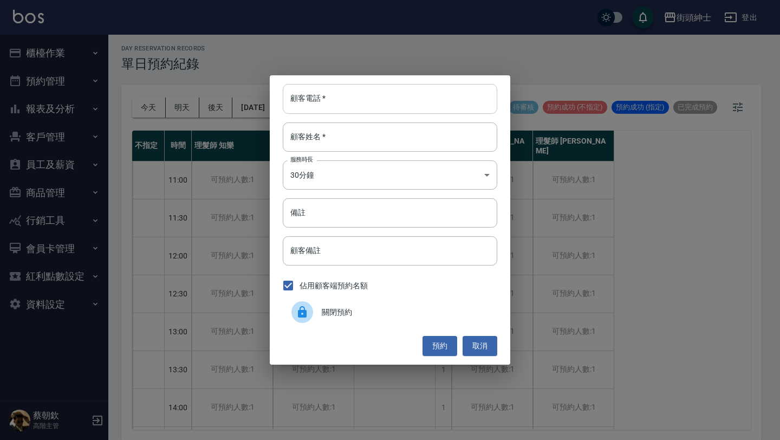
click at [383, 105] on input "顧客電話   *" at bounding box center [390, 98] width 214 height 29
paste input "0937205971"
type input "0937205971"
click at [368, 129] on input "顧客姓名   *" at bounding box center [390, 136] width 214 height 29
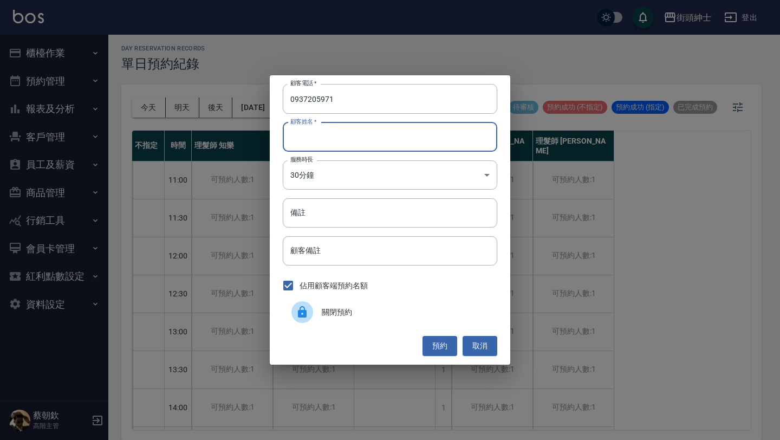
click at [343, 232] on div "顧客電話   * [PHONE_NUMBER] 顧客電話   * 顧客姓名   * 顧客姓名   * 服務時長 30分鐘 1 服務時長 備註 備註 顧客備註 …" at bounding box center [390, 219] width 240 height 289
click at [347, 208] on input "備註" at bounding box center [390, 212] width 214 height 29
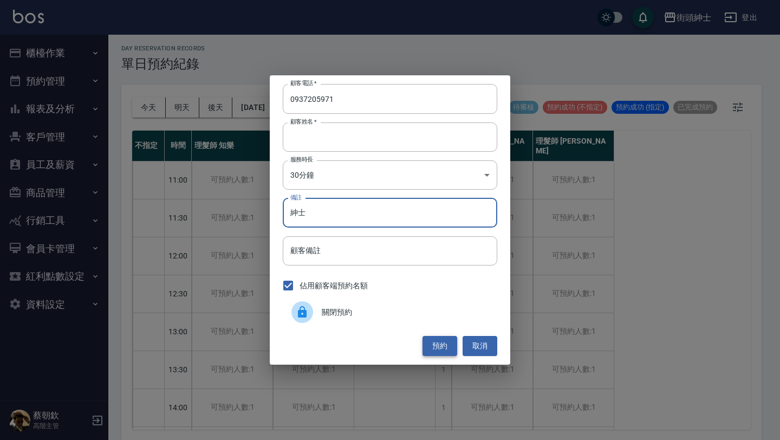
type input "紳士"
click at [440, 338] on button "預約" at bounding box center [439, 346] width 35 height 20
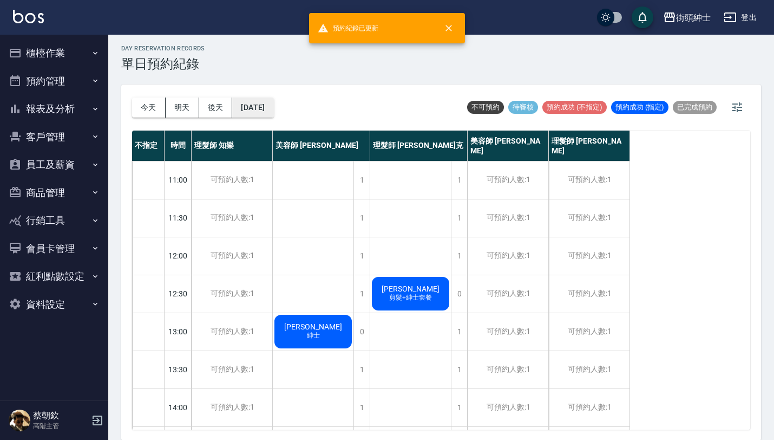
click at [269, 103] on button "[DATE]" at bounding box center [252, 107] width 41 height 20
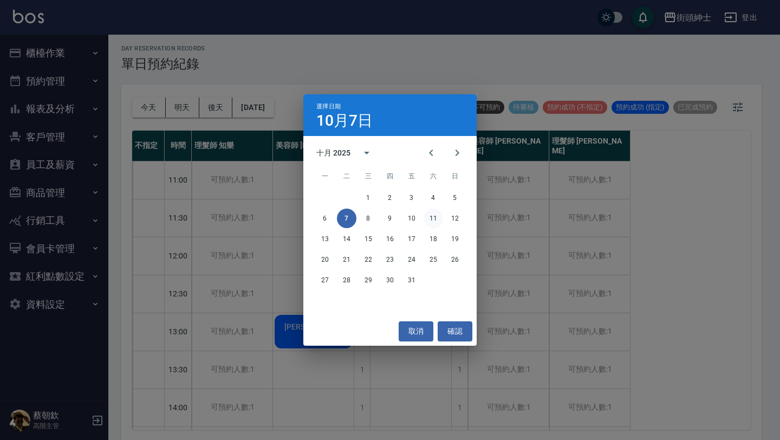
click at [431, 217] on button "11" at bounding box center [432, 217] width 19 height 19
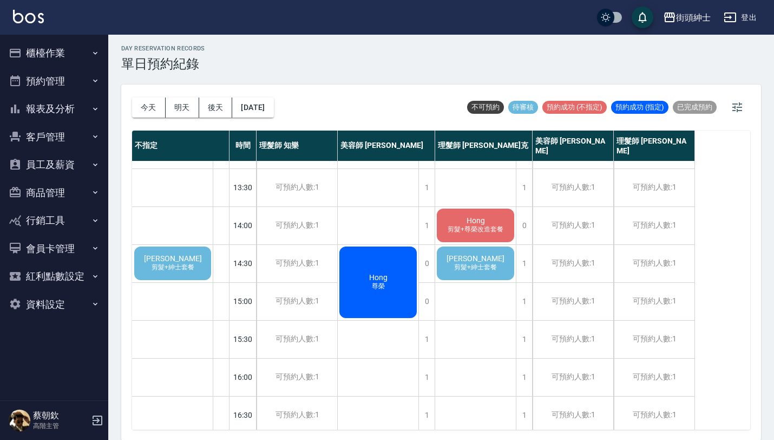
scroll to position [181, 0]
click at [490, 264] on span "剪髮+紳士套餐" at bounding box center [475, 267] width 47 height 9
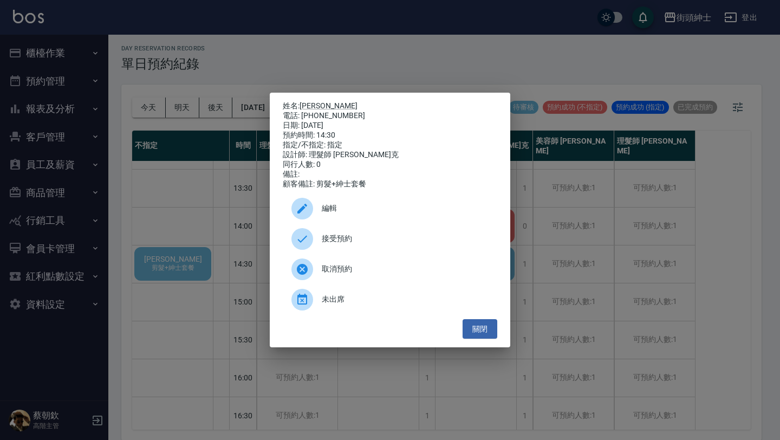
click at [352, 241] on span "接受預約" at bounding box center [405, 238] width 167 height 11
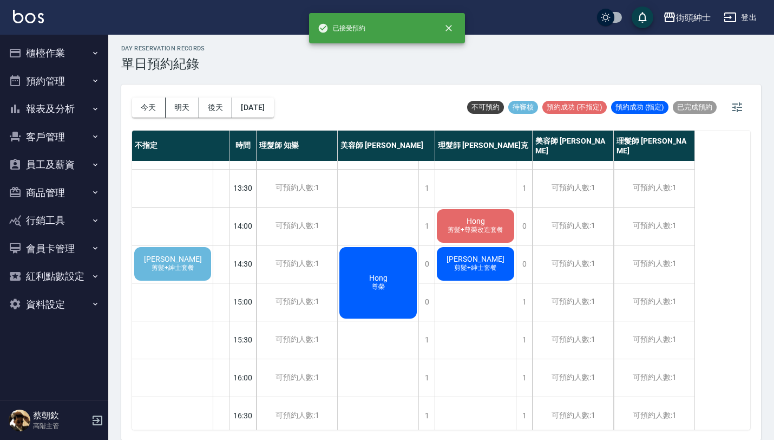
click at [494, 263] on div "[PERSON_NAME]髮+紳士套餐" at bounding box center [475, 263] width 81 height 37
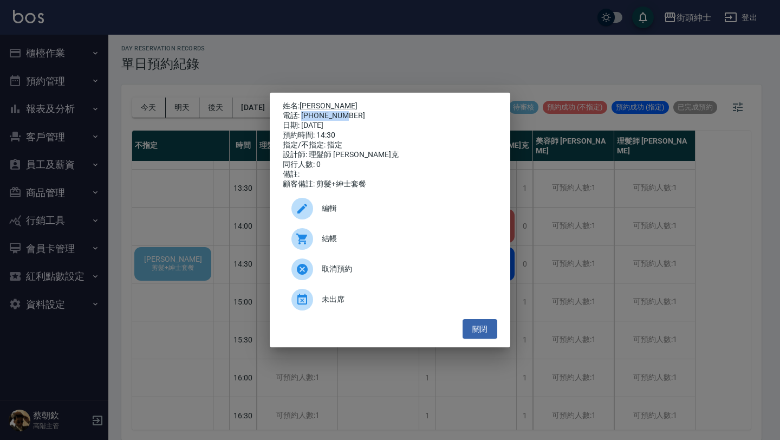
drag, startPoint x: 302, startPoint y: 113, endPoint x: 364, endPoint y: 113, distance: 61.7
click at [364, 113] on div "電話: [PHONE_NUMBER]" at bounding box center [390, 116] width 214 height 10
copy div "0928078079"
click at [486, 344] on div "姓名: [PERSON_NAME]: [PHONE_NUMBER] 日期: [DATE] 預約時間: 14:30 指定/不指定: 指定 設計師: 理髮師 [P…" at bounding box center [390, 220] width 240 height 255
click at [486, 330] on button "關閉" at bounding box center [479, 329] width 35 height 20
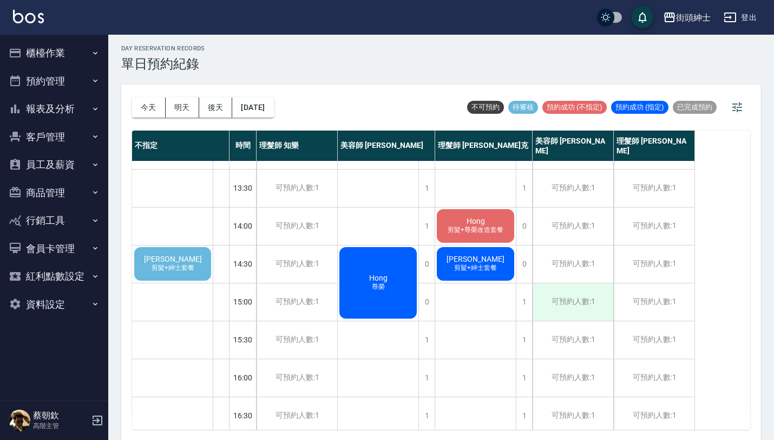
click at [568, 298] on div "可預約人數:1" at bounding box center [573, 301] width 81 height 37
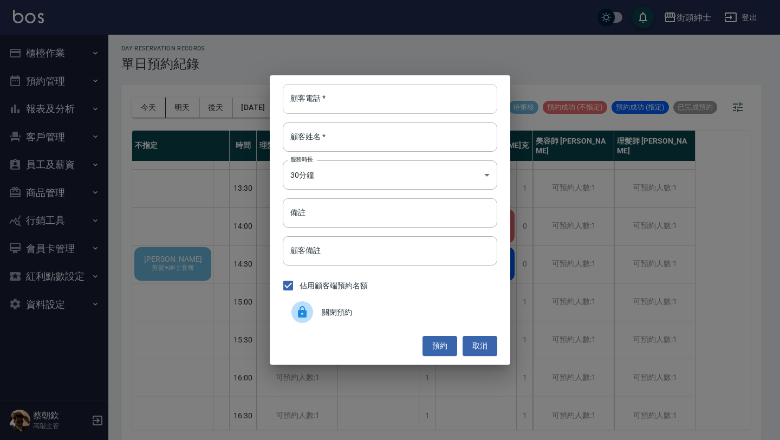
click at [390, 90] on input "顧客電話   *" at bounding box center [390, 98] width 214 height 29
paste input "0928078079"
type input "0928078079"
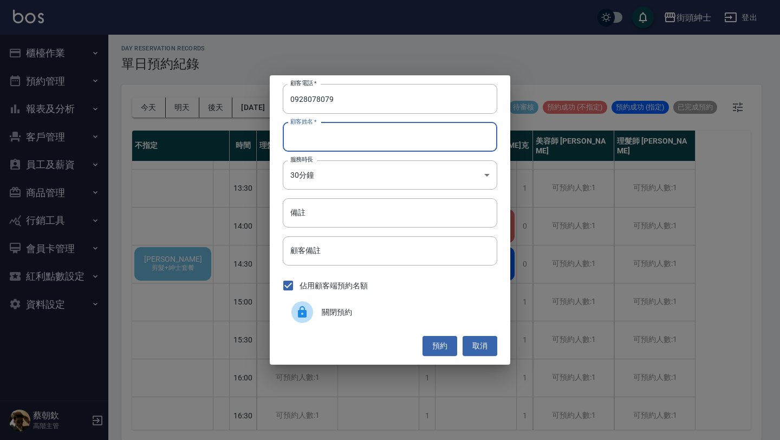
click at [376, 133] on input "顧客姓名   *" at bounding box center [390, 136] width 214 height 29
type input "ㄕ"
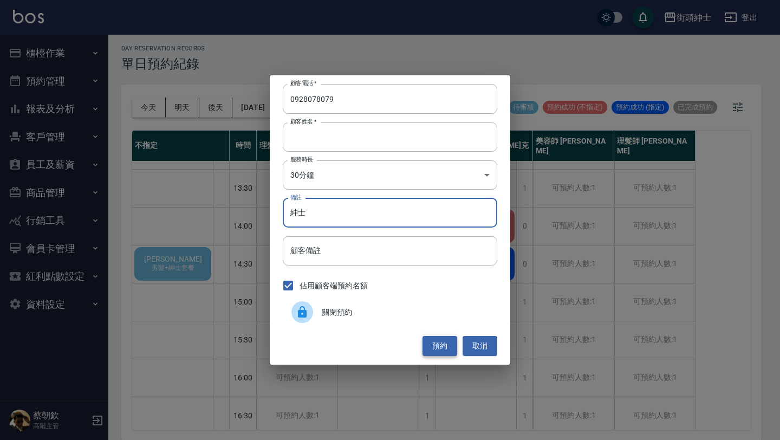
type input "紳士"
click at [447, 346] on button "預約" at bounding box center [439, 346] width 35 height 20
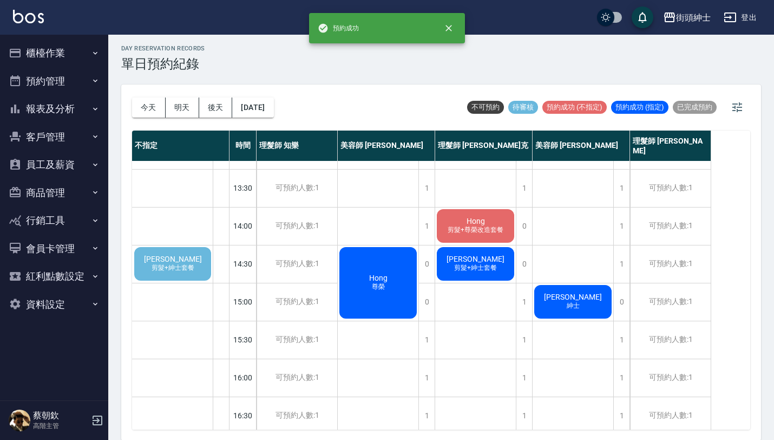
click at [165, 258] on span "[PERSON_NAME]" at bounding box center [173, 258] width 62 height 9
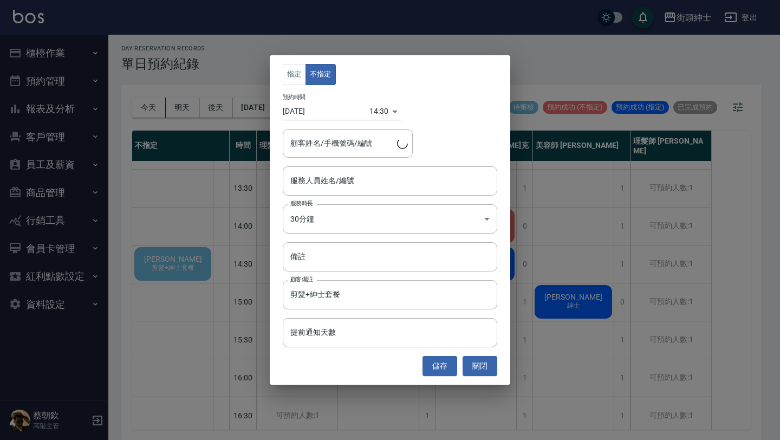
type input "[PERSON_NAME]/0983662766"
click at [377, 186] on input "服務人員姓名/編號" at bounding box center [389, 180] width 205 height 19
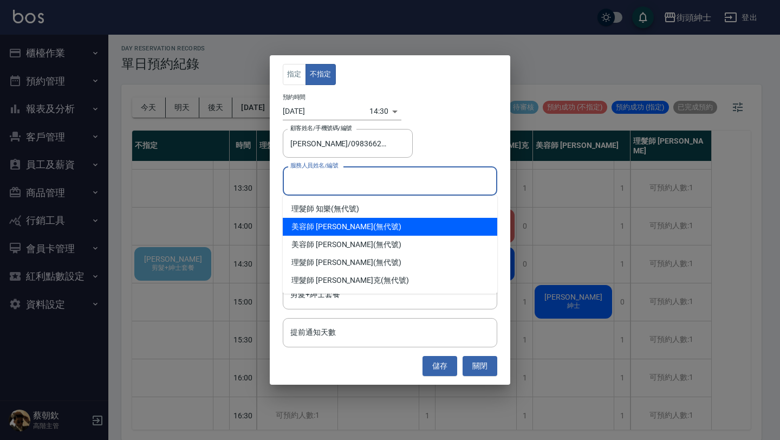
click at [384, 219] on div "美容師 [PERSON_NAME] (無代號)" at bounding box center [390, 227] width 214 height 18
type input "美容師 [PERSON_NAME](無代號)"
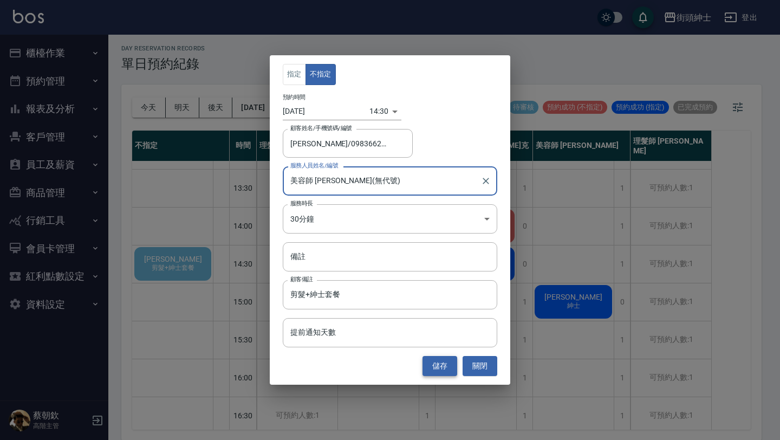
click at [441, 365] on button "儲存" at bounding box center [439, 366] width 35 height 20
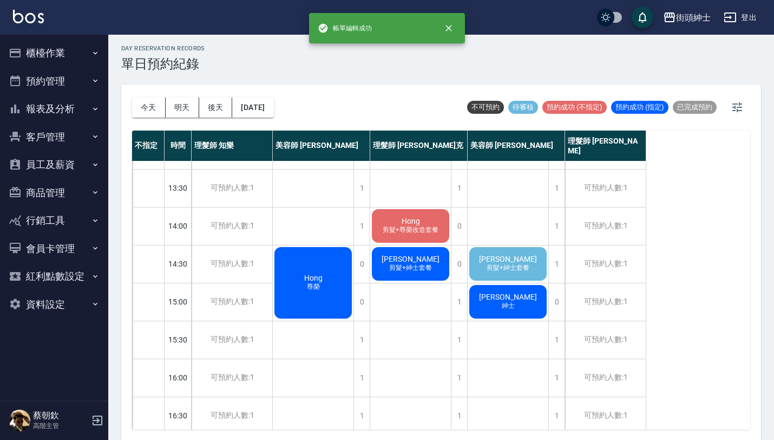
click at [527, 271] on span "剪髮+紳士套餐" at bounding box center [508, 267] width 47 height 9
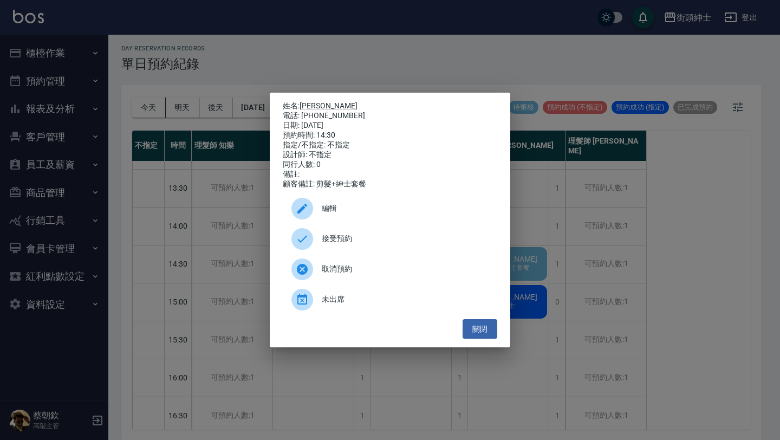
click at [401, 242] on span "接受預約" at bounding box center [405, 238] width 167 height 11
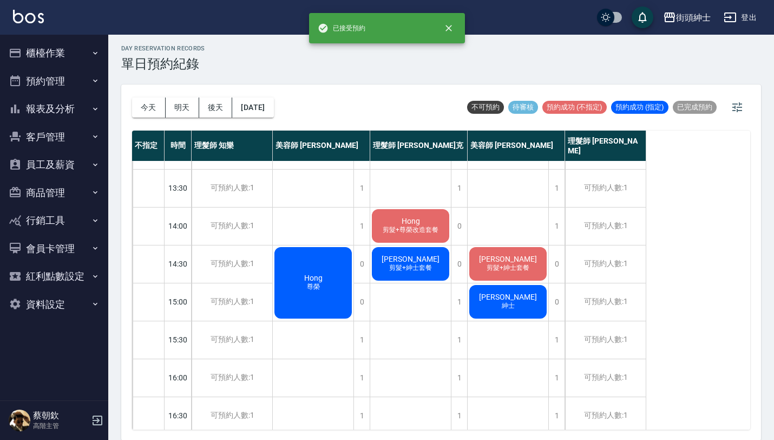
click at [502, 261] on span "[PERSON_NAME]" at bounding box center [508, 258] width 62 height 9
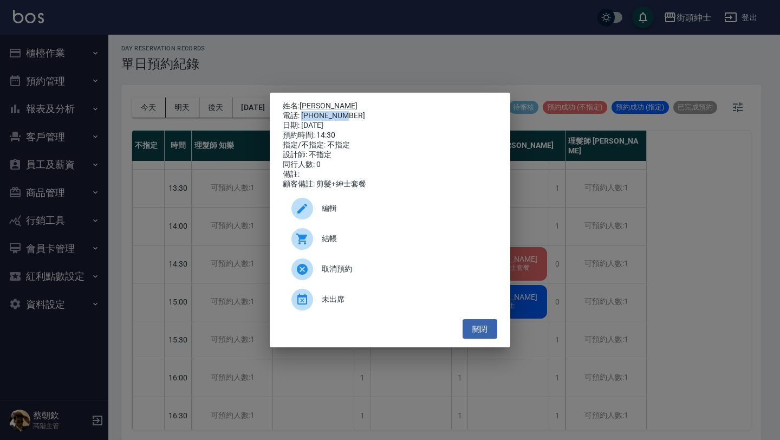
drag, startPoint x: 302, startPoint y: 112, endPoint x: 343, endPoint y: 113, distance: 40.6
click at [343, 113] on div "電話: [PHONE_NUMBER]" at bounding box center [390, 116] width 214 height 10
copy div "0983662766"
click at [475, 339] on button "關閉" at bounding box center [479, 329] width 35 height 20
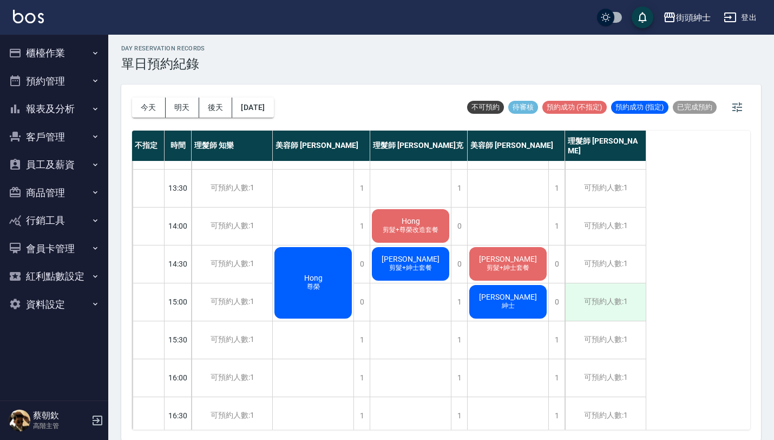
click at [610, 310] on div "可預約人數:1" at bounding box center [605, 301] width 81 height 37
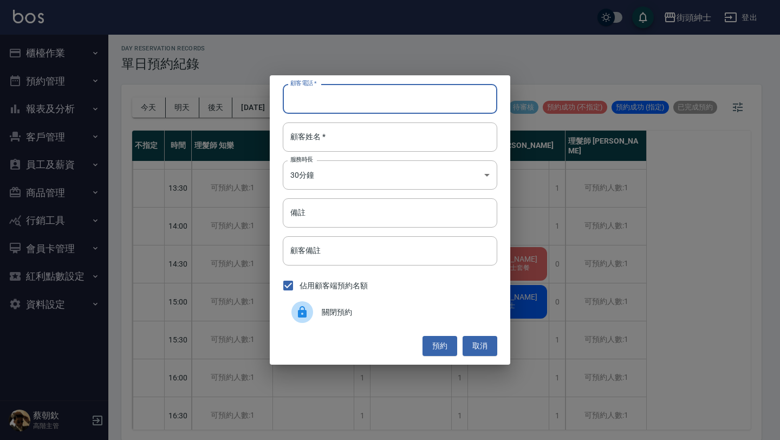
click at [438, 96] on input "顧客電話   *" at bounding box center [390, 98] width 214 height 29
paste input "0983662766"
type input "0983662766"
click at [408, 143] on input "顧客姓名   *" at bounding box center [390, 136] width 214 height 29
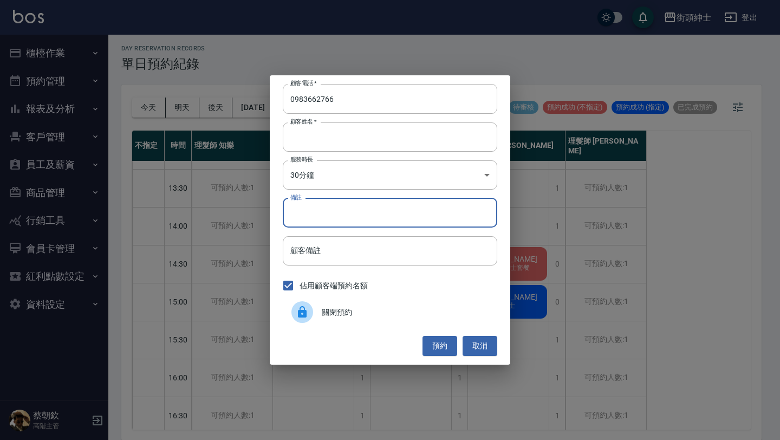
click at [348, 211] on input "備註" at bounding box center [390, 212] width 214 height 29
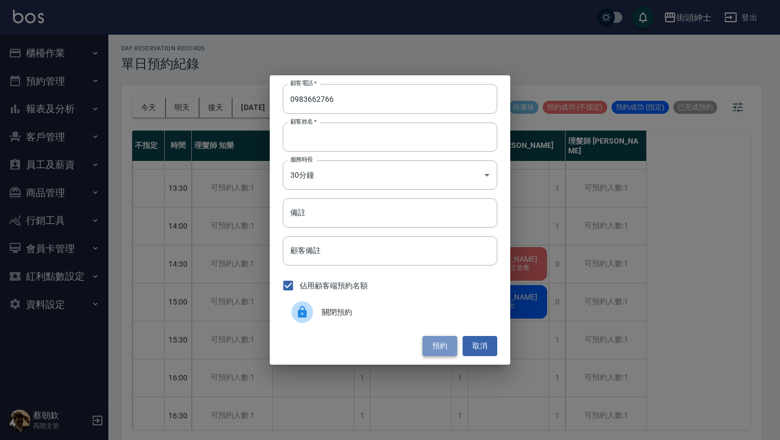
click at [430, 345] on button "預約" at bounding box center [439, 346] width 35 height 20
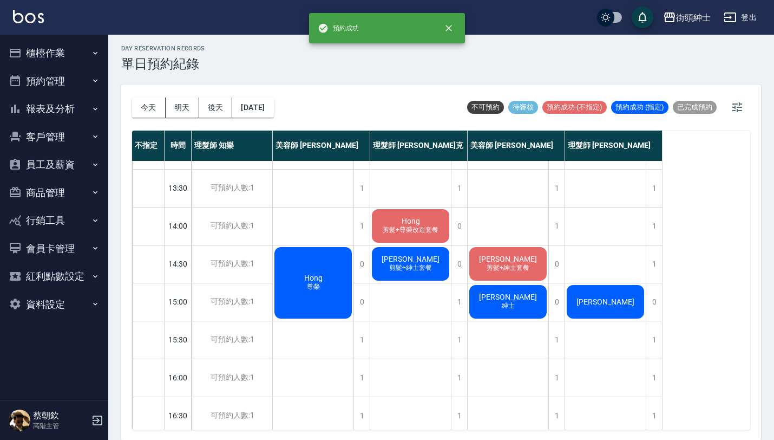
click at [624, 309] on div "[PERSON_NAME]" at bounding box center [605, 301] width 81 height 37
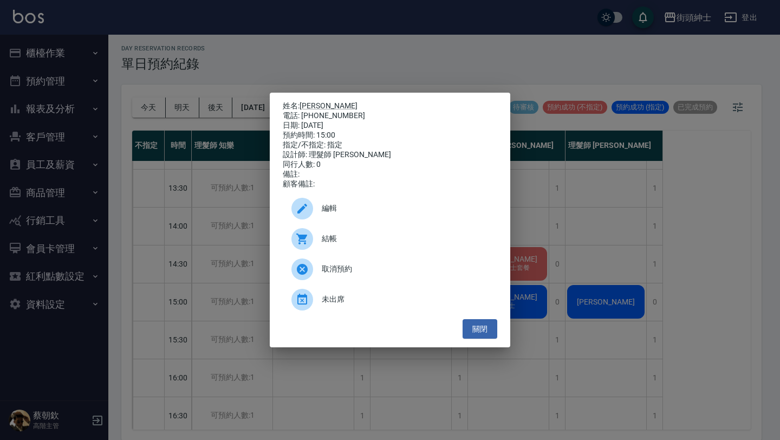
click at [376, 208] on span "編輯" at bounding box center [405, 207] width 167 height 11
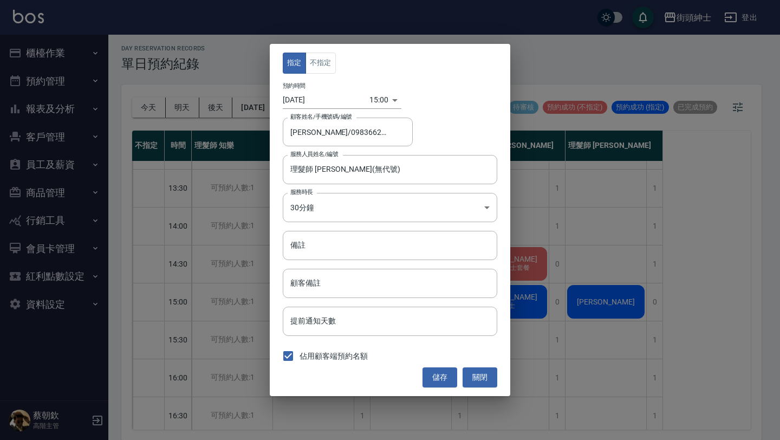
click at [318, 77] on div "指定 不指定 預約時間 [DATE] 15:00 1760166000000 顧客姓名/手機號碼/編號 [PERSON_NAME]/0983662766 顧客…" at bounding box center [390, 219] width 240 height 351
click at [329, 62] on button "不指定" at bounding box center [320, 63] width 30 height 21
click at [435, 372] on button "儲存" at bounding box center [439, 377] width 35 height 20
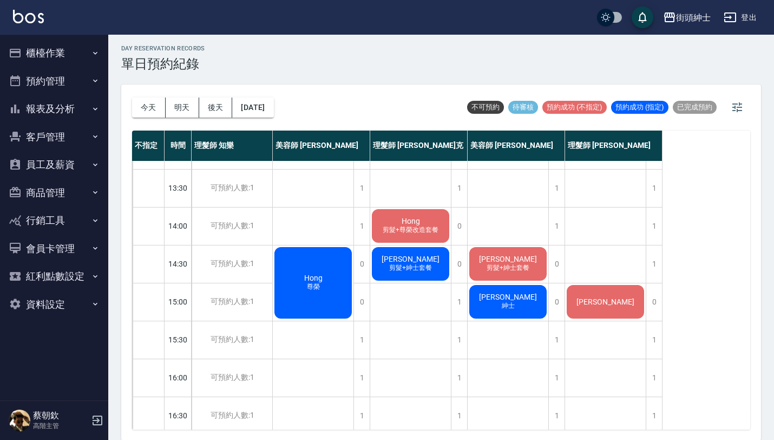
click at [144, 105] on button "今天" at bounding box center [149, 107] width 34 height 20
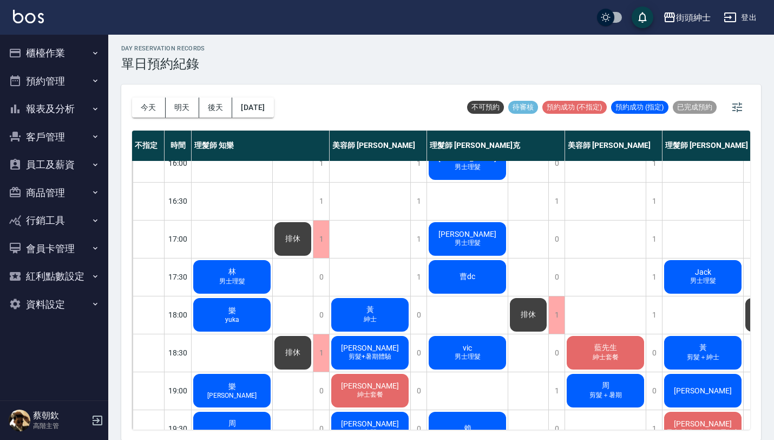
scroll to position [536, 0]
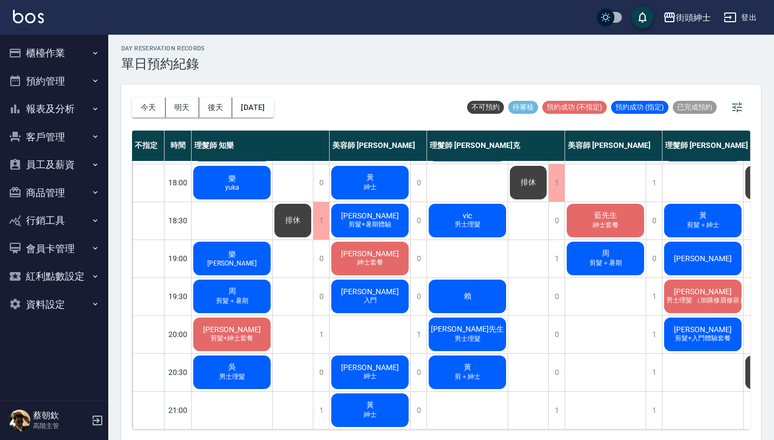
click at [216, 110] on button "後天" at bounding box center [216, 107] width 34 height 20
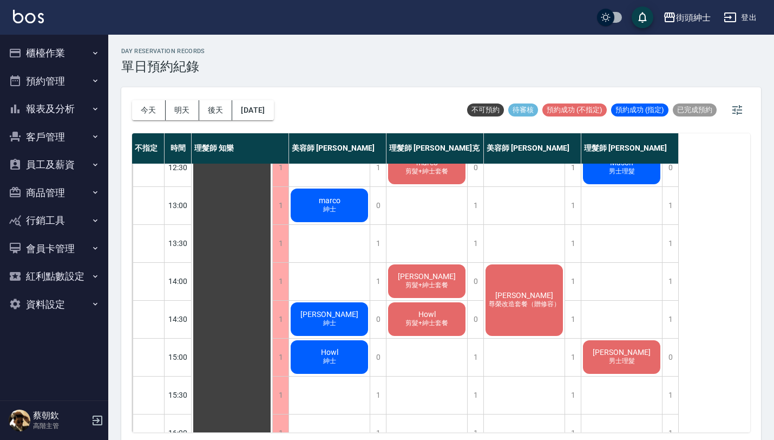
scroll to position [131, 0]
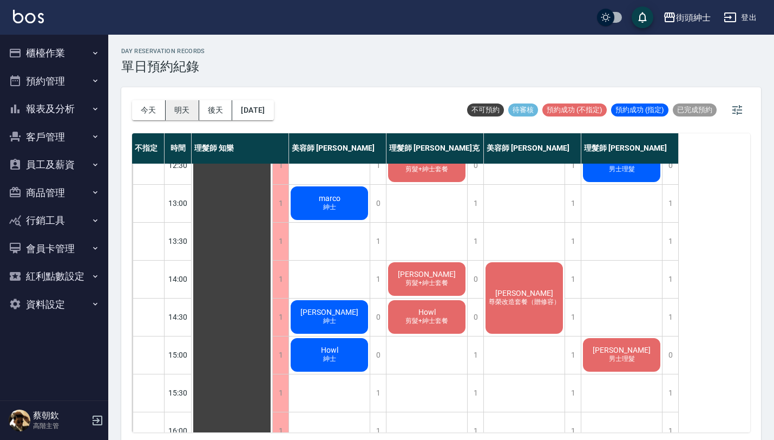
click at [176, 107] on button "明天" at bounding box center [183, 110] width 34 height 20
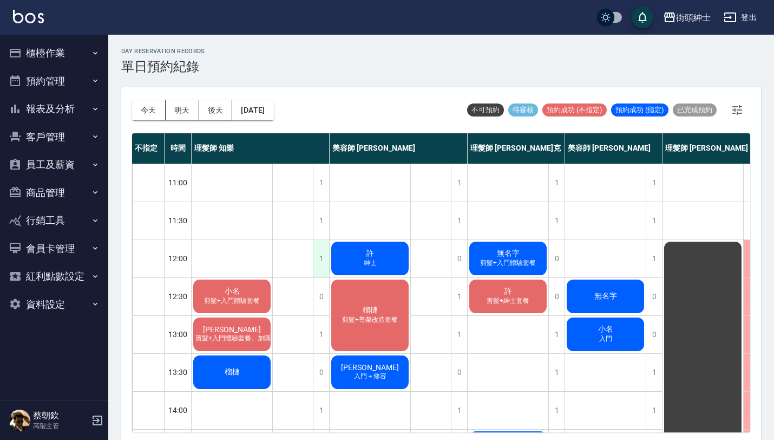
click at [322, 266] on div "1" at bounding box center [321, 258] width 16 height 37
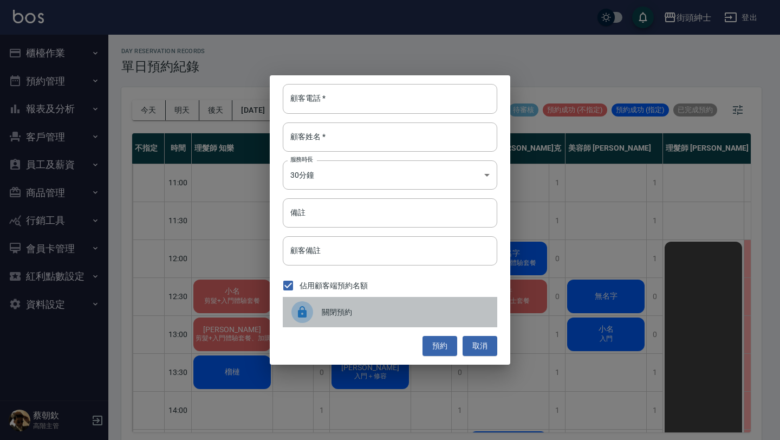
click at [343, 312] on span "關閉預約" at bounding box center [405, 311] width 167 height 11
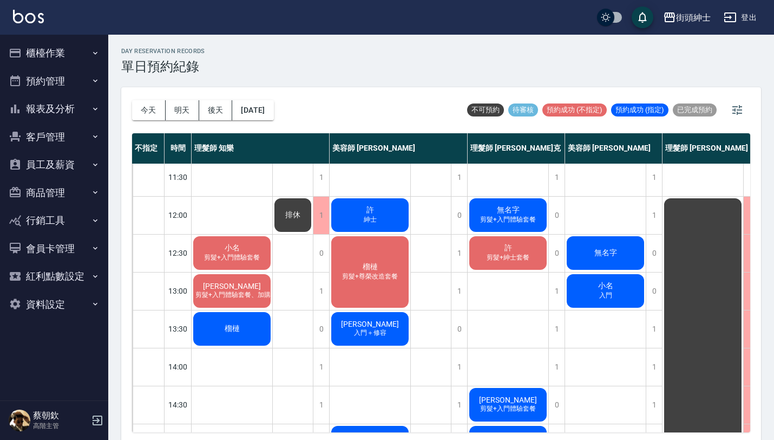
scroll to position [45, 0]
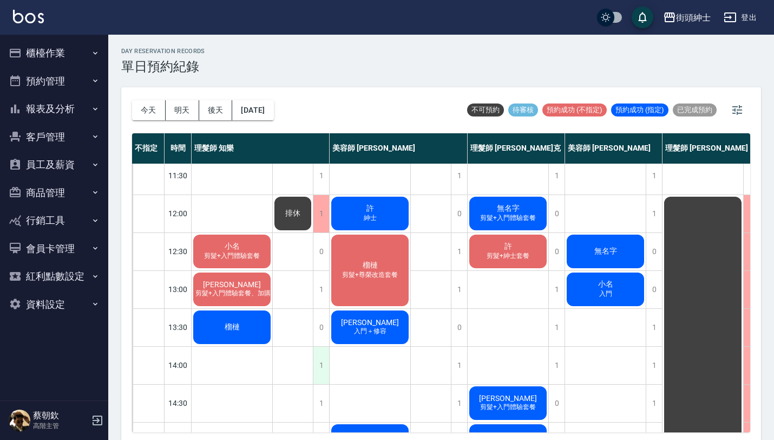
click at [323, 363] on div "1" at bounding box center [321, 364] width 16 height 37
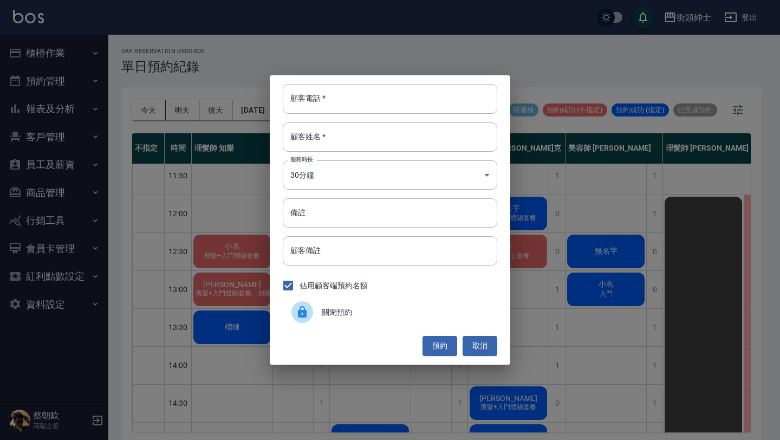
click at [368, 315] on span "關閉預約" at bounding box center [405, 311] width 167 height 11
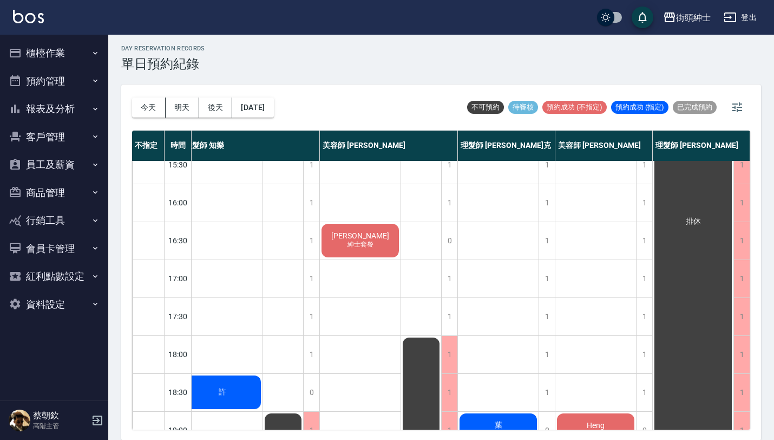
scroll to position [359, 15]
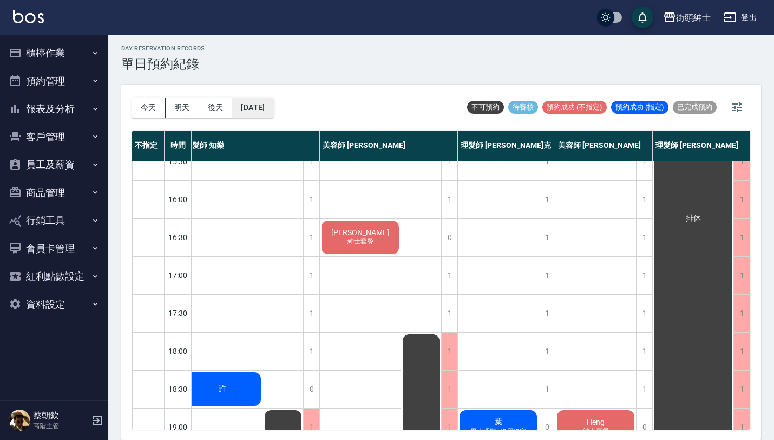
click at [273, 110] on button "[DATE]" at bounding box center [252, 107] width 41 height 20
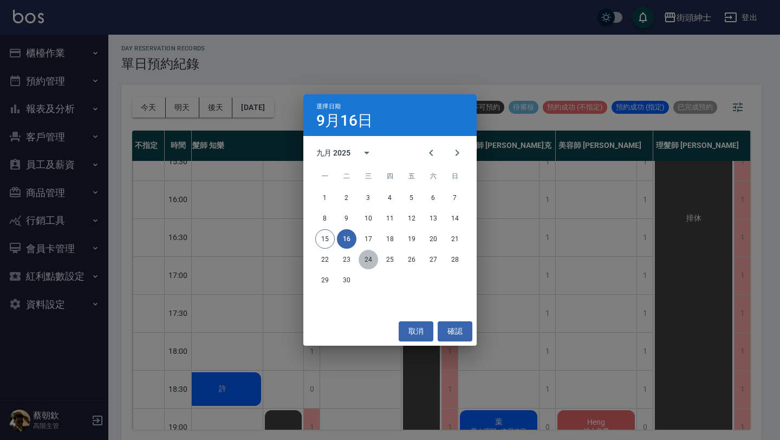
click at [370, 261] on button "24" at bounding box center [367, 259] width 19 height 19
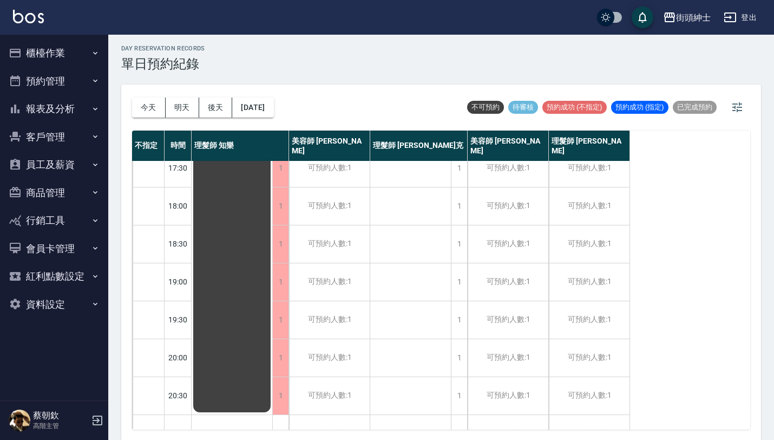
scroll to position [536, 0]
